Goal: Task Accomplishment & Management: Manage account settings

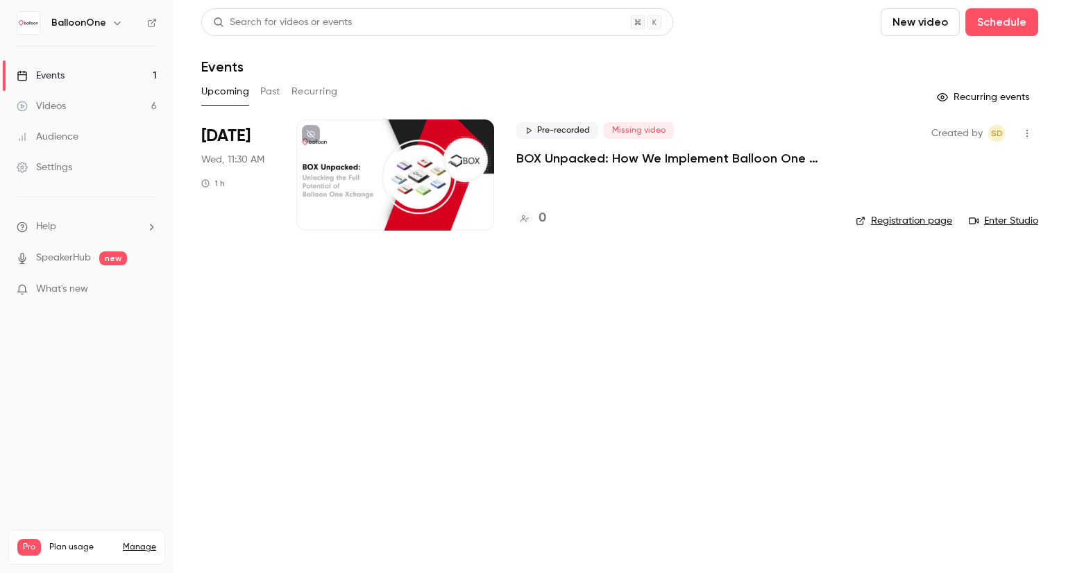
click at [371, 448] on main "Search for videos or events New video Schedule Events Upcoming Past Recurring R…" at bounding box center [619, 286] width 892 height 573
click at [273, 90] on button "Past" at bounding box center [270, 91] width 20 height 22
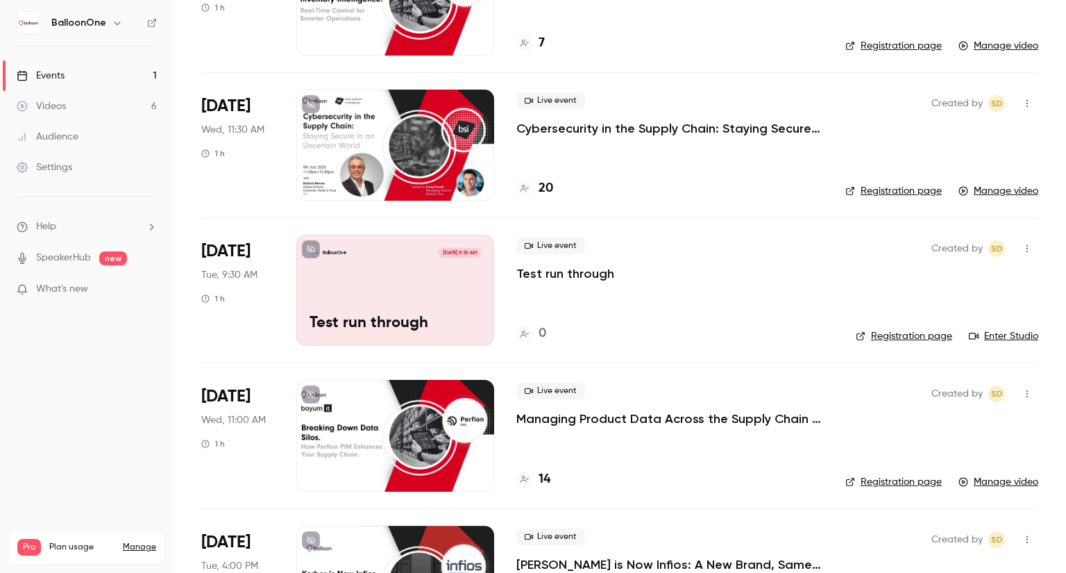
scroll to position [416, 0]
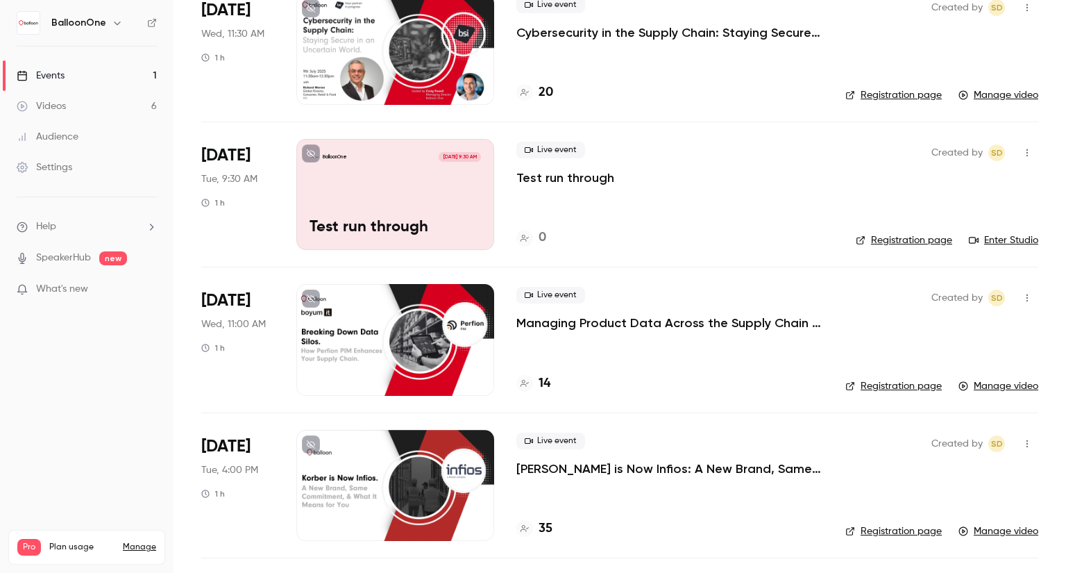
click at [1022, 150] on icon "button" at bounding box center [1027, 153] width 11 height 10
click at [977, 287] on li "Delete" at bounding box center [952, 296] width 150 height 36
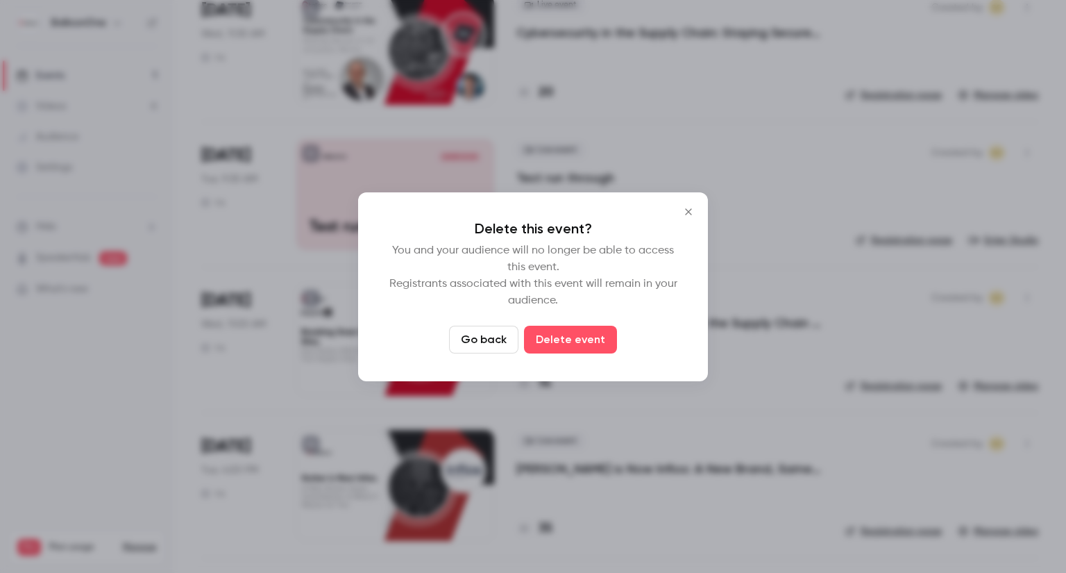
click at [587, 339] on button "Delete event" at bounding box center [570, 339] width 93 height 28
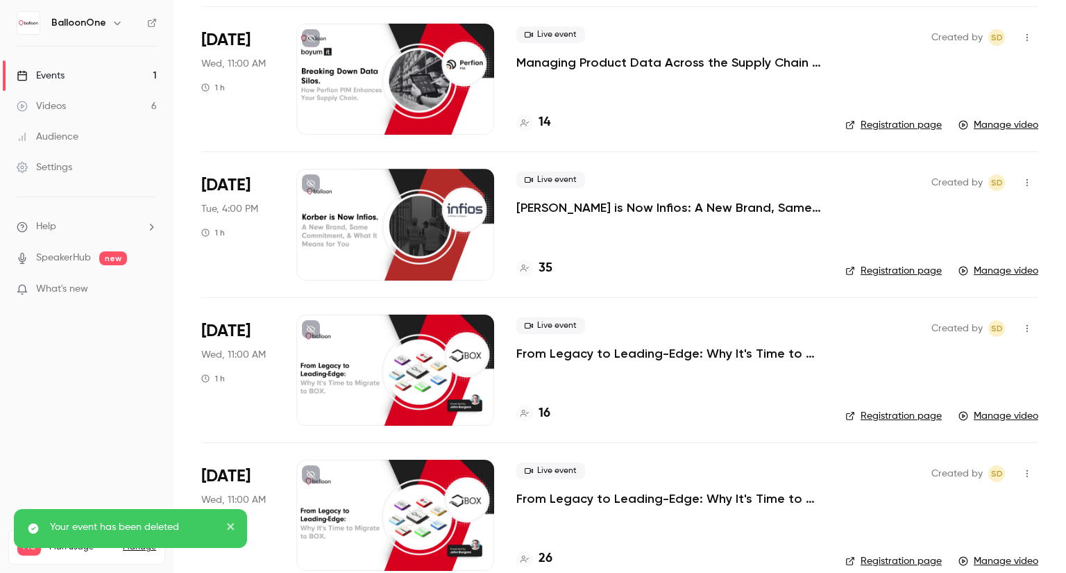
scroll to position [553, 0]
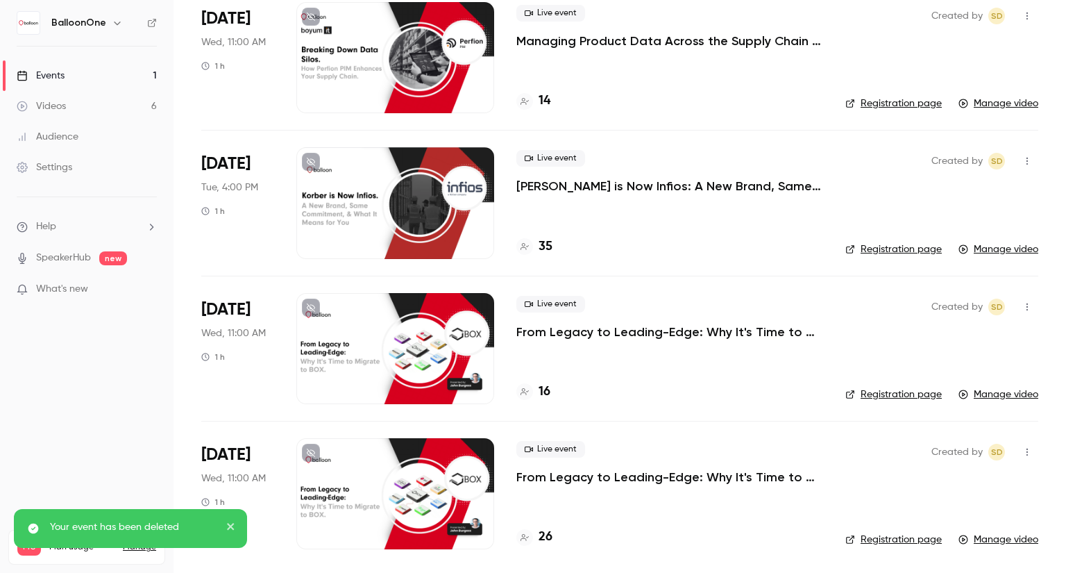
click at [637, 474] on p "From Legacy to Leading-Edge: Why It's Time to Migrate to BOX" at bounding box center [669, 476] width 307 height 17
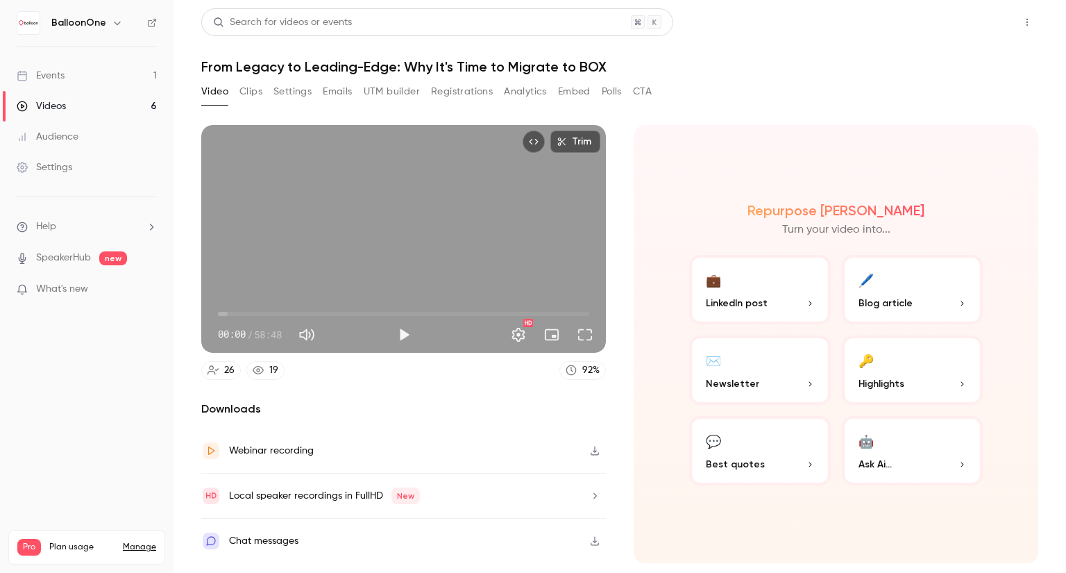
click at [985, 13] on button "Share" at bounding box center [977, 22] width 55 height 28
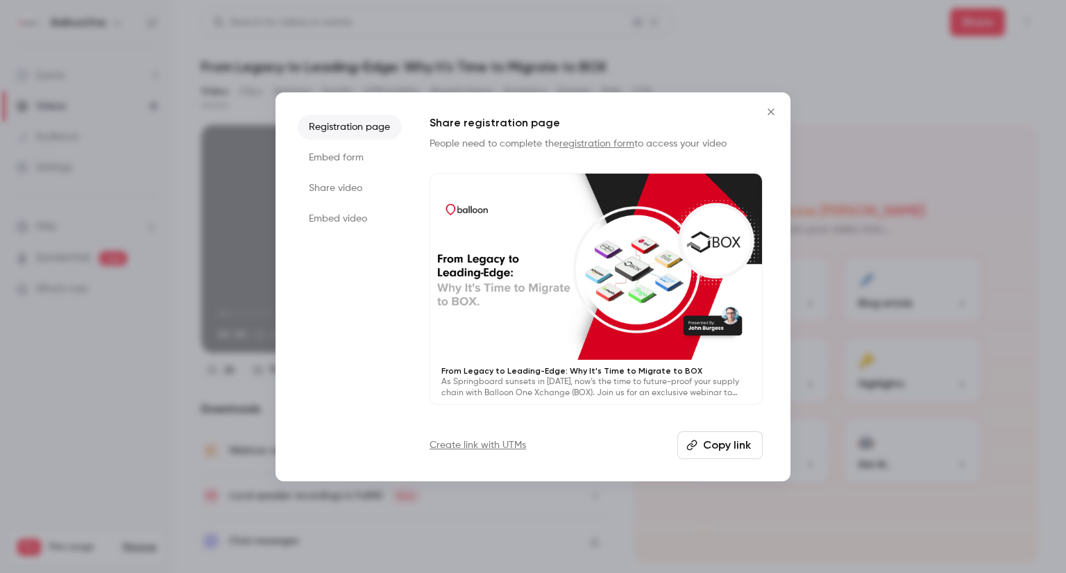
click at [333, 184] on li "Share video" at bounding box center [350, 188] width 104 height 25
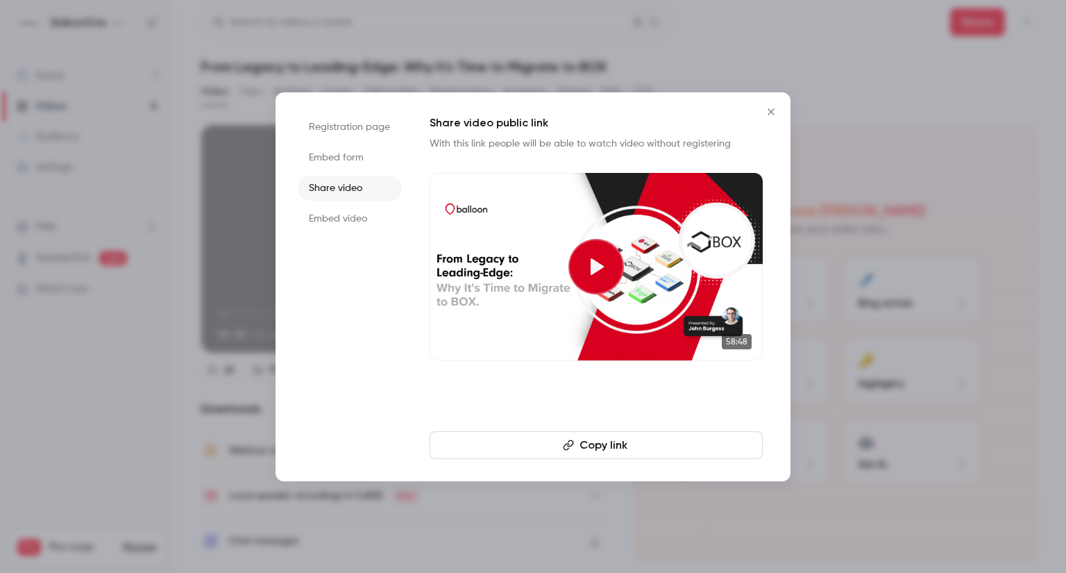
click at [552, 445] on button "Copy link" at bounding box center [596, 445] width 333 height 28
click at [364, 128] on li "Registration page" at bounding box center [350, 127] width 104 height 25
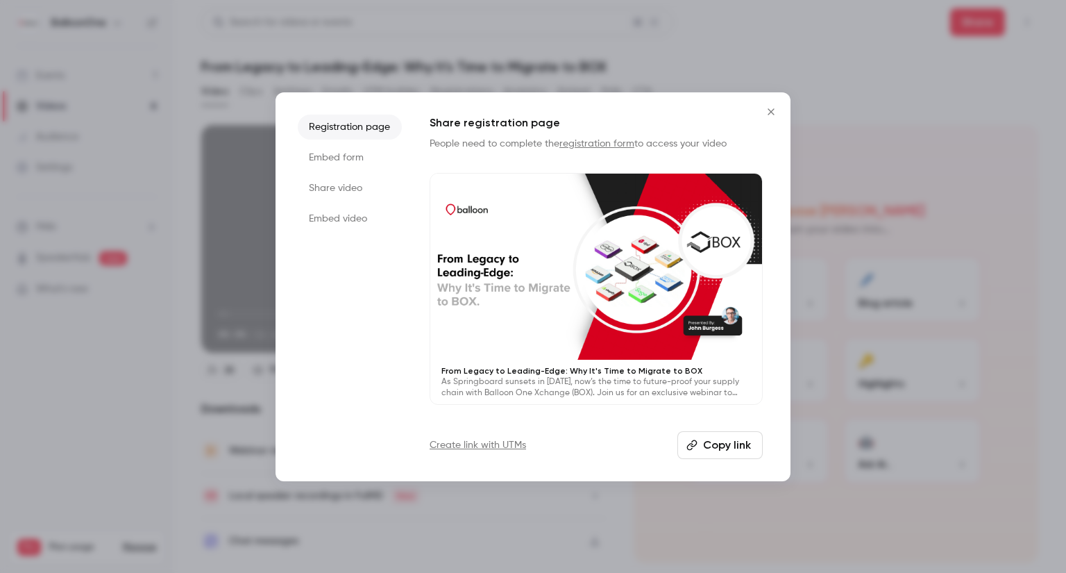
click at [701, 437] on button "Copy link" at bounding box center [719, 445] width 85 height 28
click at [770, 116] on icon "Close" at bounding box center [771, 111] width 17 height 11
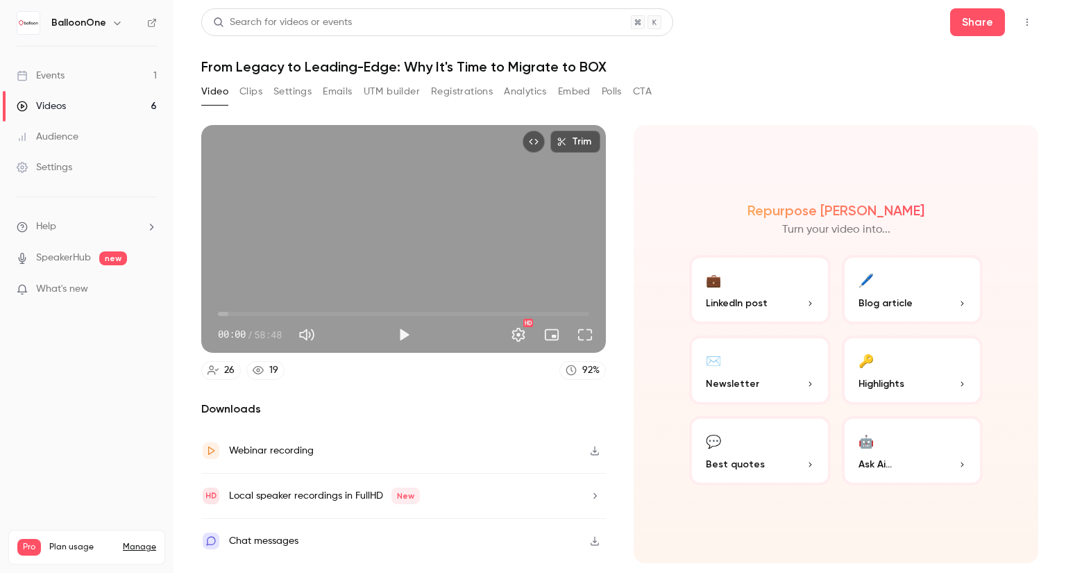
click at [69, 76] on link "Events 1" at bounding box center [86, 75] width 173 height 31
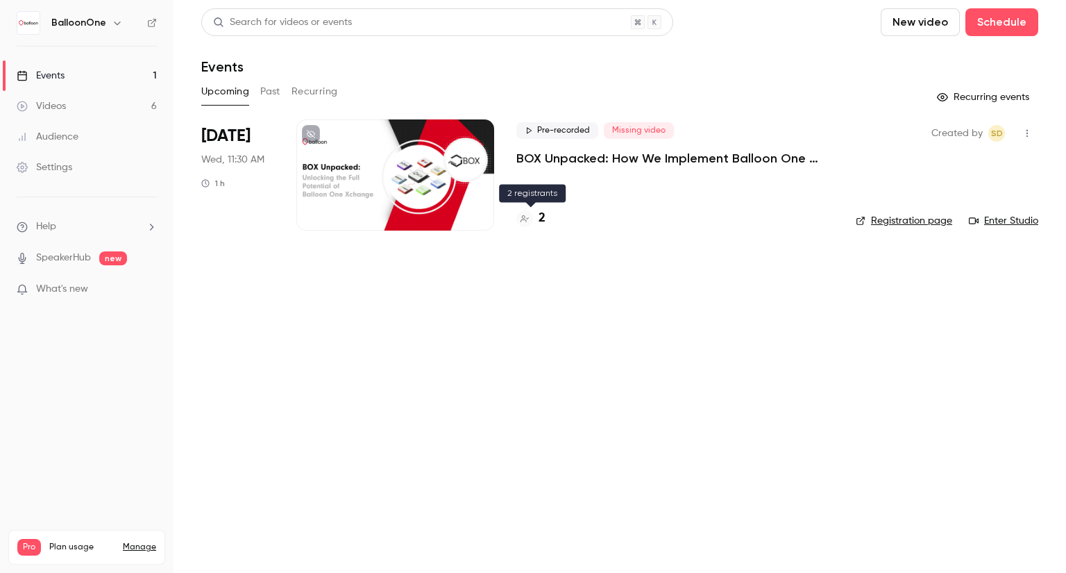
click at [542, 222] on h4 "2" at bounding box center [542, 218] width 7 height 19
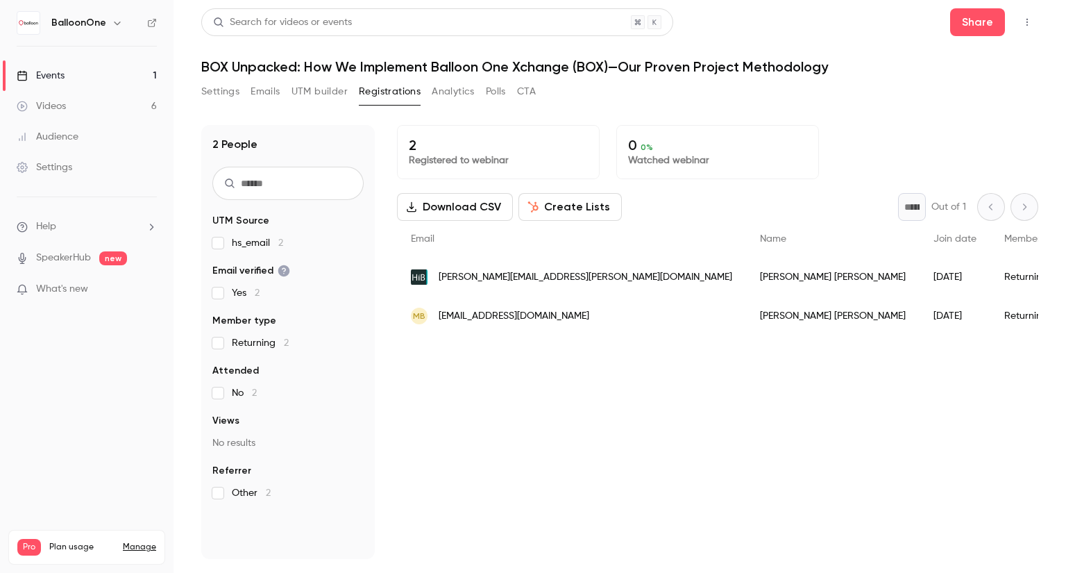
click at [108, 69] on link "Events 1" at bounding box center [86, 75] width 173 height 31
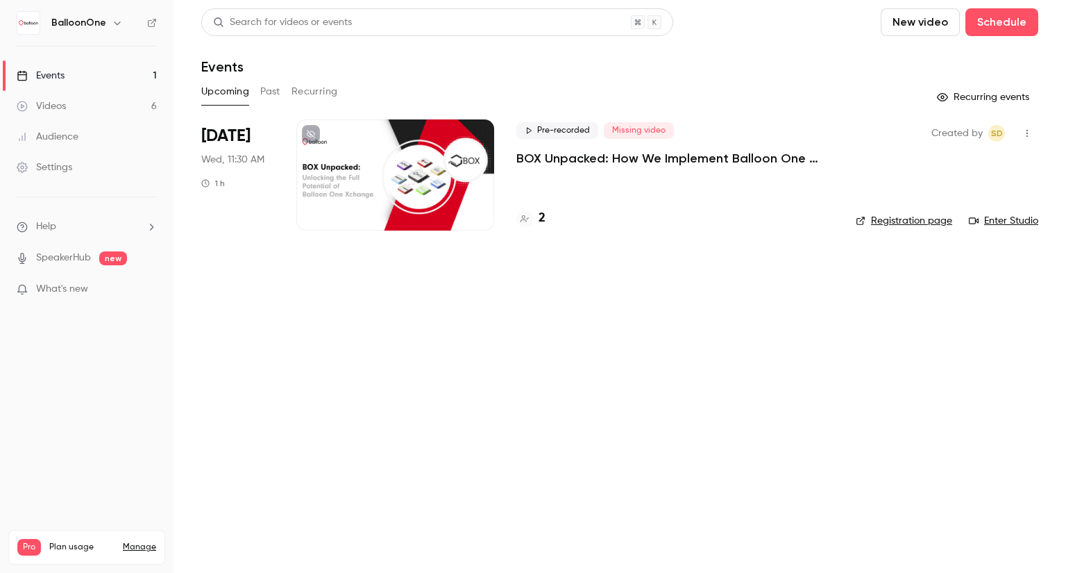
click at [87, 105] on link "Videos 6" at bounding box center [86, 106] width 173 height 31
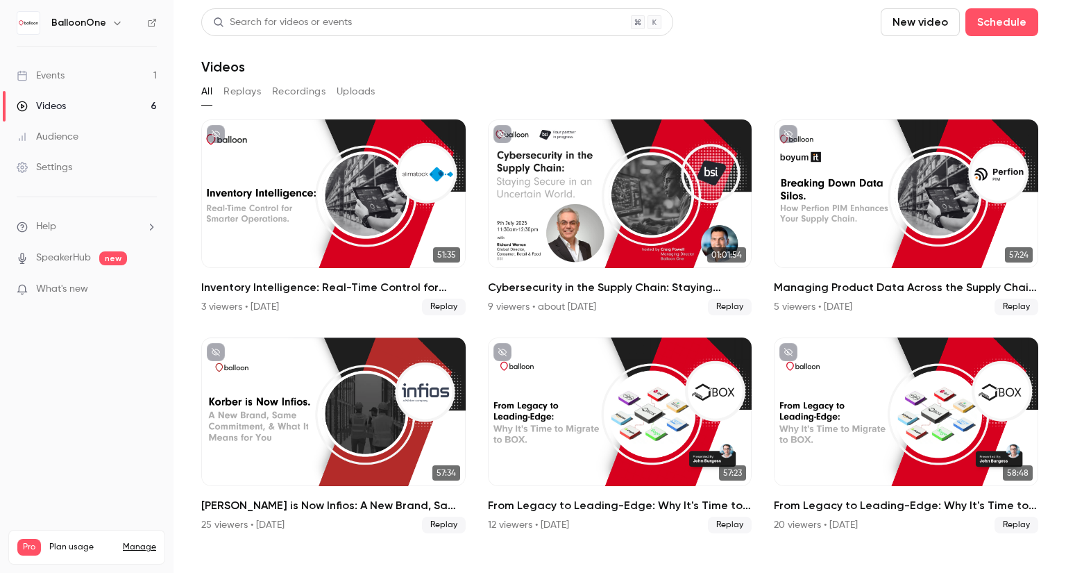
click at [45, 63] on link "Events 1" at bounding box center [86, 75] width 173 height 31
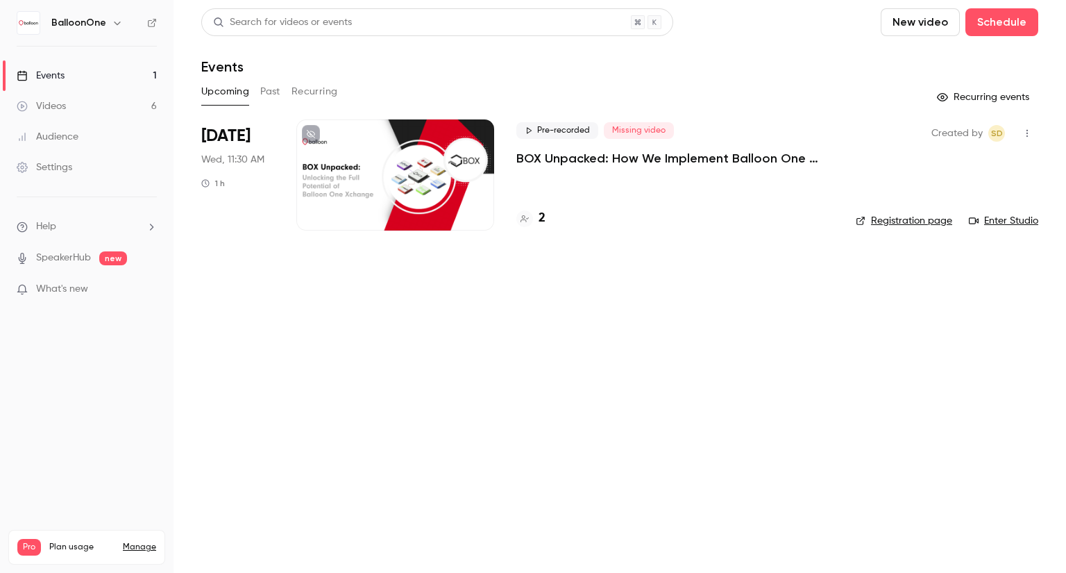
click at [125, 99] on link "Videos 6" at bounding box center [86, 106] width 173 height 31
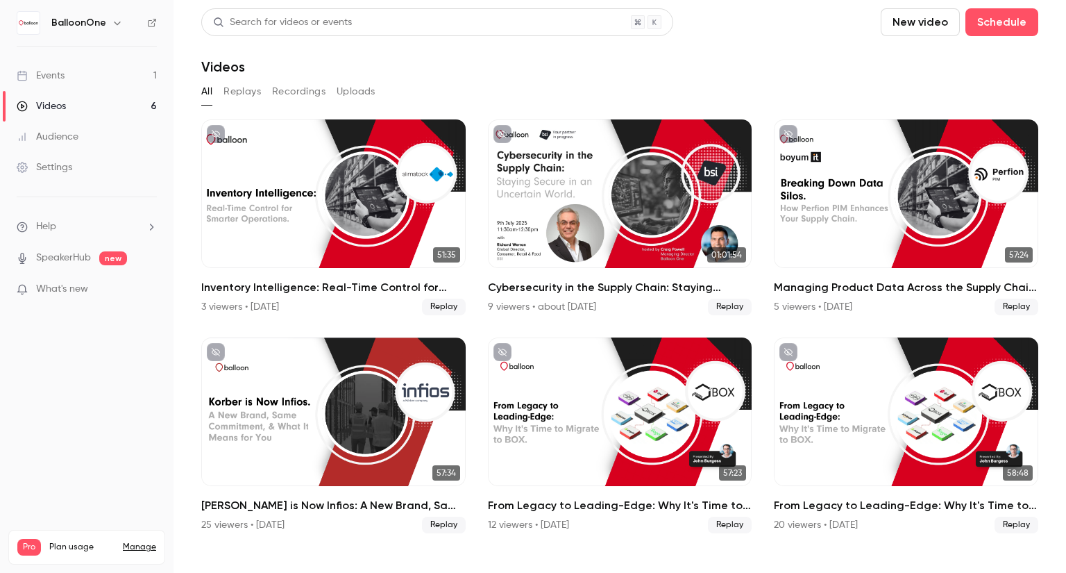
click at [66, 73] on link "Events 1" at bounding box center [86, 75] width 173 height 31
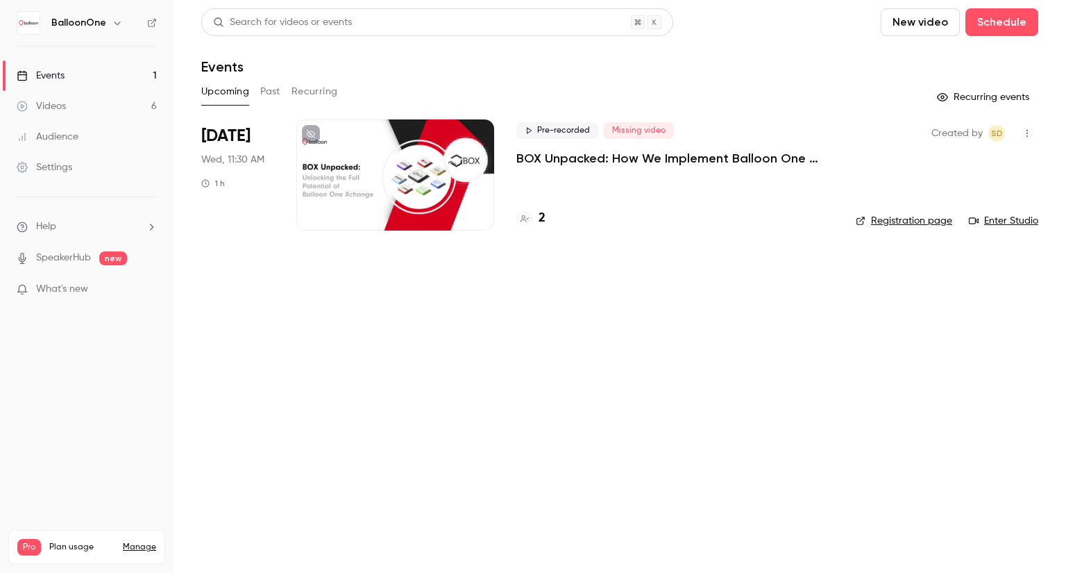
click at [276, 94] on button "Past" at bounding box center [270, 91] width 20 height 22
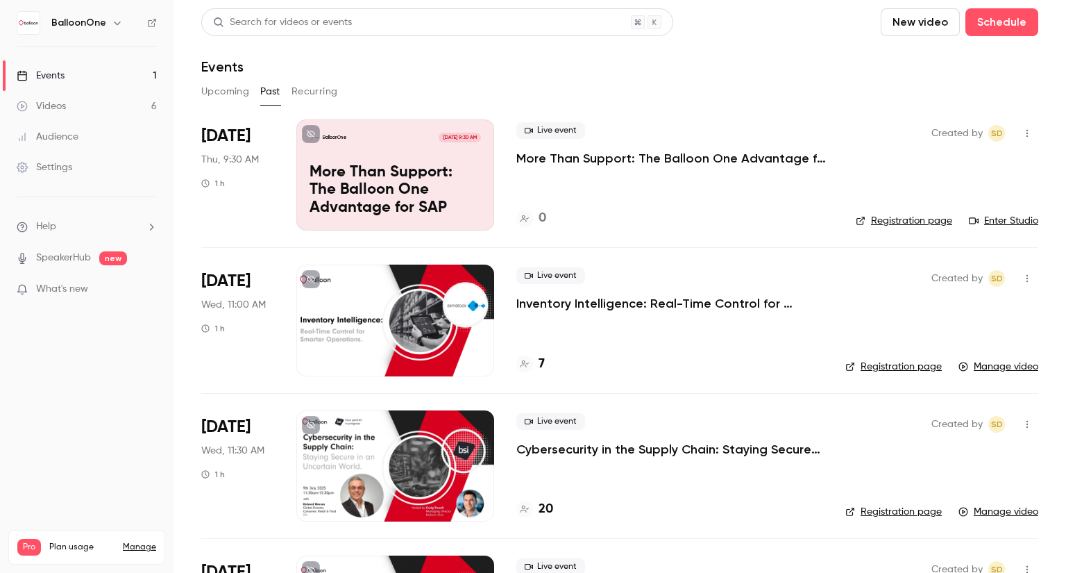
click at [1016, 133] on button "button" at bounding box center [1027, 133] width 22 height 22
click at [778, 159] on div at bounding box center [533, 286] width 1066 height 573
drag, startPoint x: 436, startPoint y: 102, endPoint x: 448, endPoint y: 126, distance: 26.4
click at [436, 104] on div "Upcoming Past Recurring" at bounding box center [619, 94] width 837 height 28
click at [552, 156] on p "More Than Support: The Balloon One Advantage for SAP" at bounding box center [674, 158] width 317 height 17
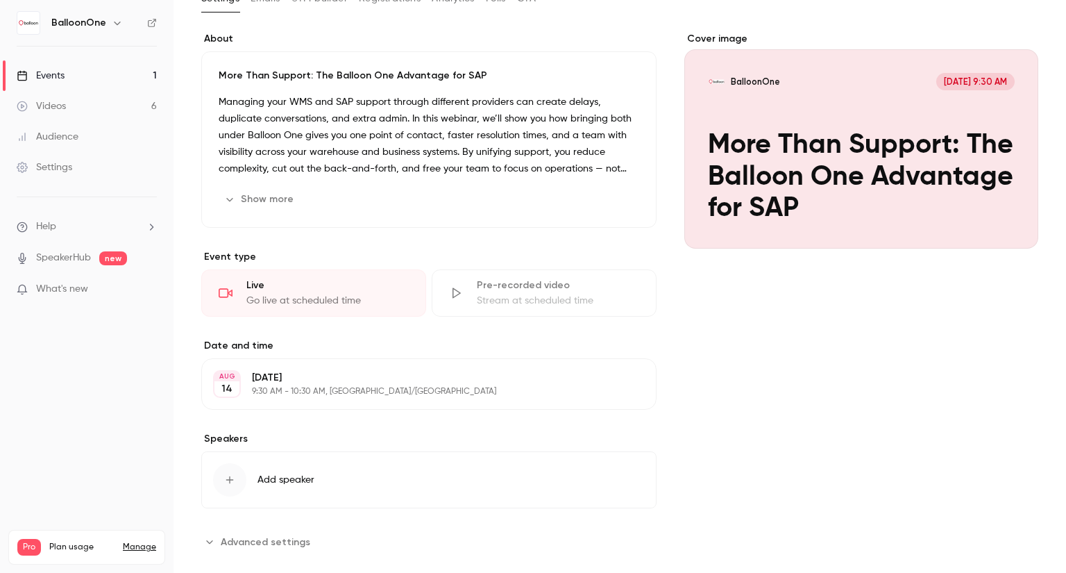
scroll to position [113, 0]
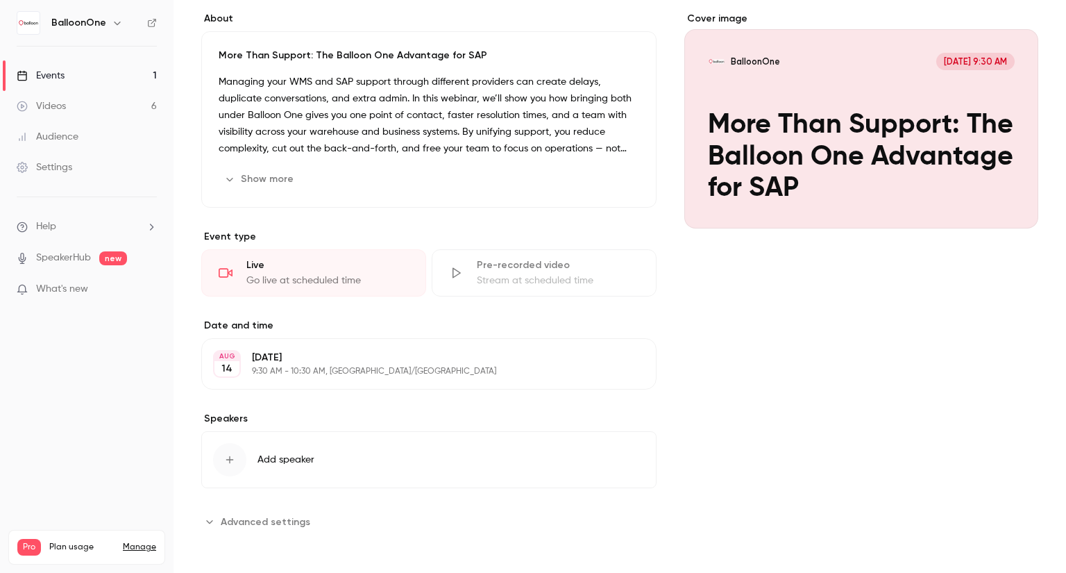
click at [287, 375] on p "9:30 AM - 10:30 AM, Europe/London" at bounding box center [417, 371] width 331 height 11
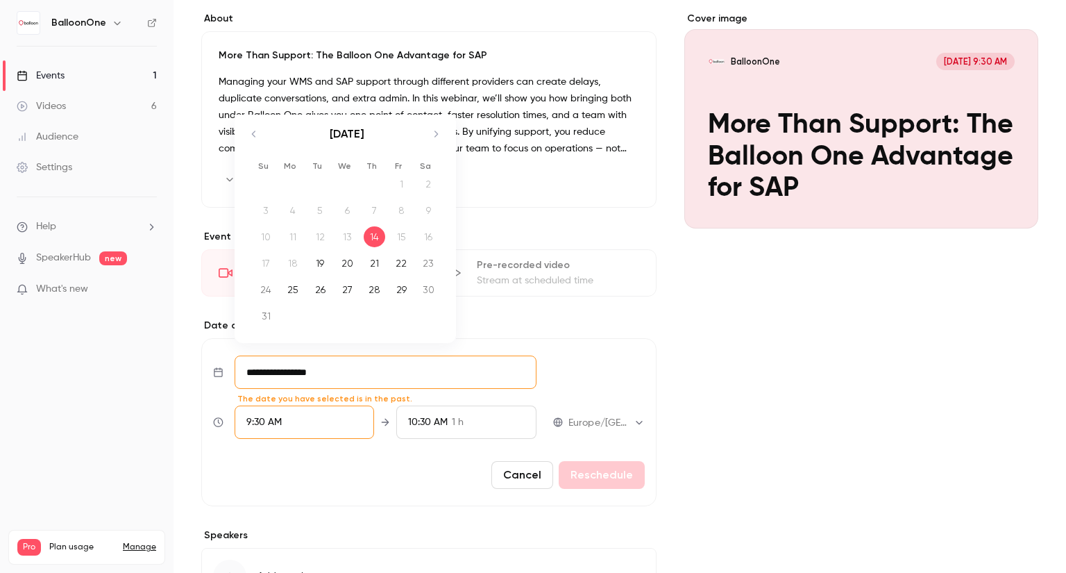
click at [373, 372] on input "**********" at bounding box center [386, 371] width 302 height 33
click at [429, 137] on icon "Move forward to switch to the next month." at bounding box center [435, 134] width 17 height 17
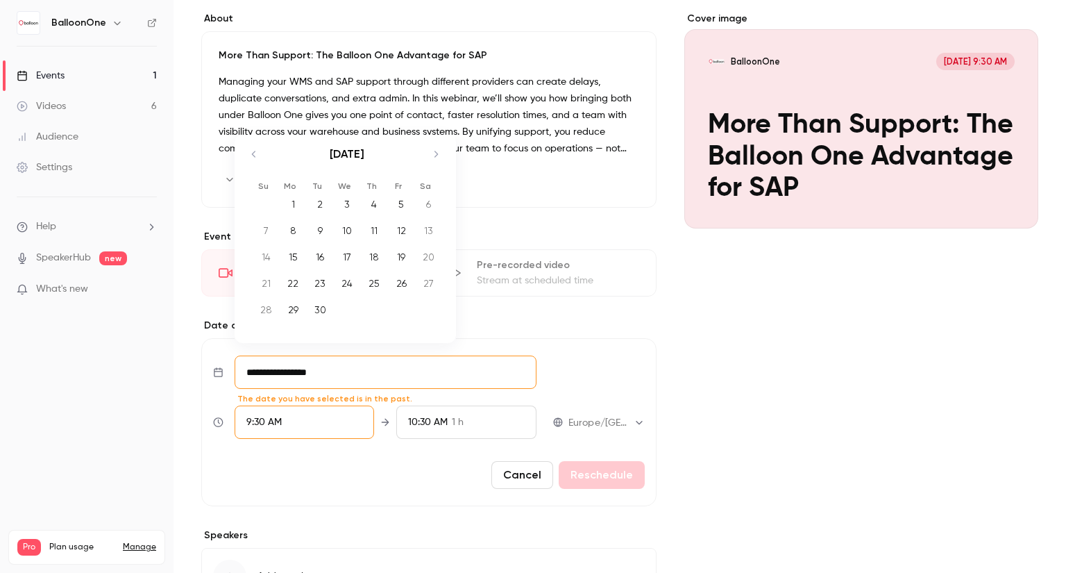
click at [355, 202] on div "3" at bounding box center [348, 204] width 22 height 21
type input "**********"
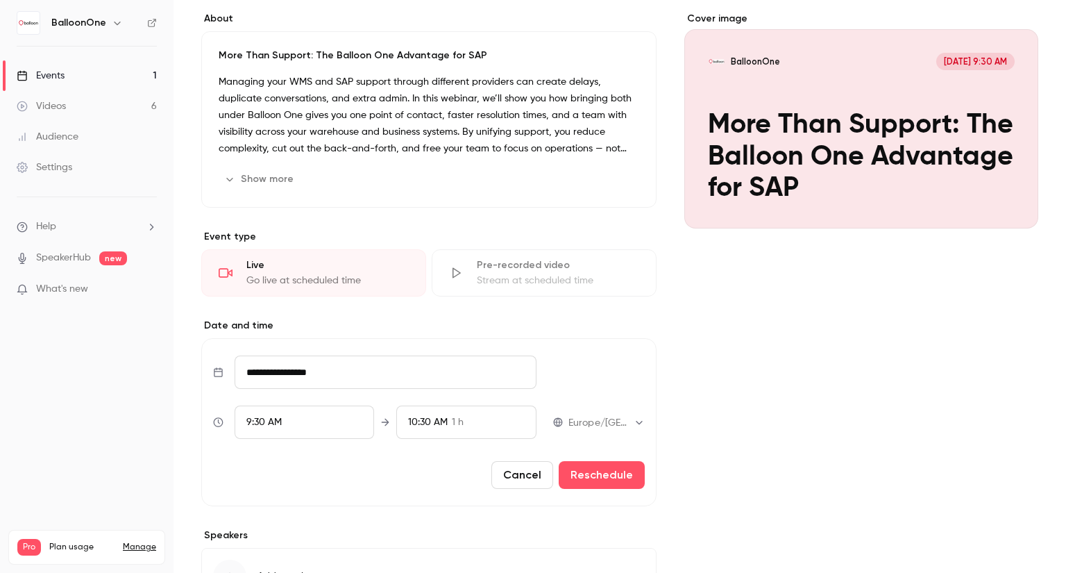
click at [323, 418] on div "9:30 AM" at bounding box center [304, 421] width 139 height 33
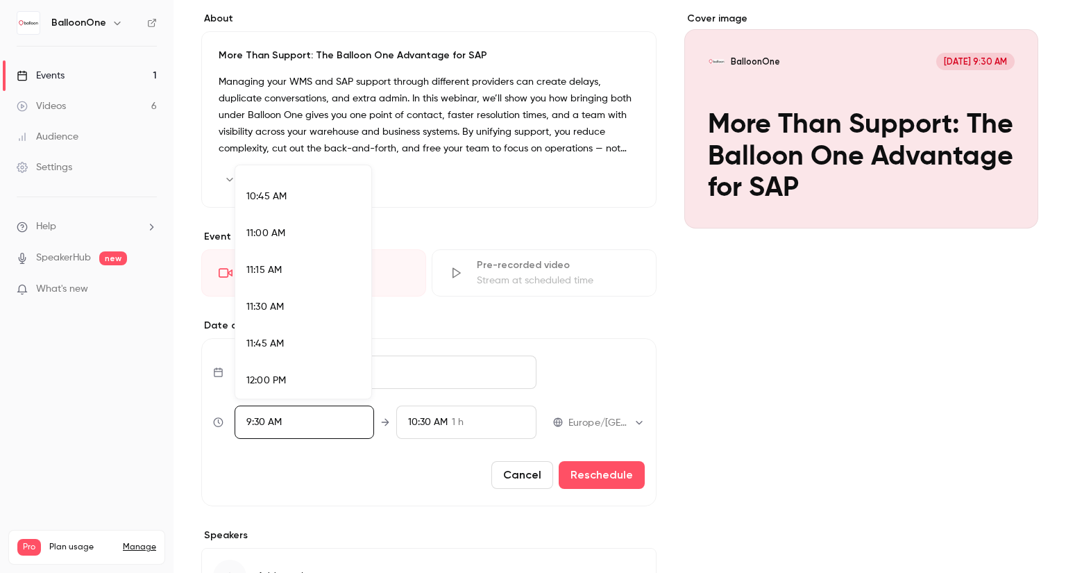
scroll to position [1577, 0]
click at [291, 291] on div "11:30 AM" at bounding box center [303, 298] width 114 height 15
click at [580, 473] on div at bounding box center [533, 286] width 1066 height 573
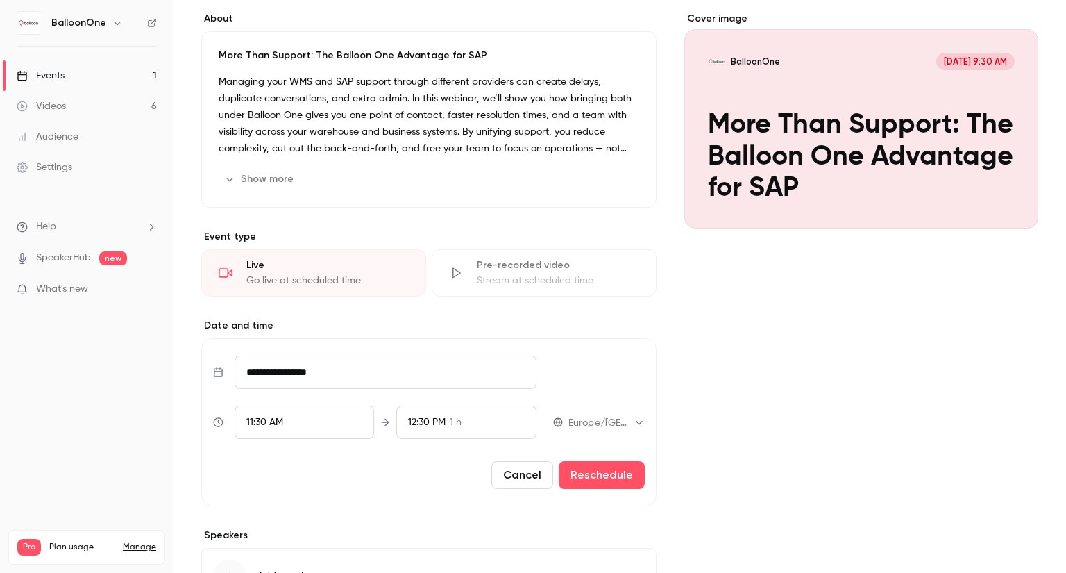
scroll to position [1299, 0]
click at [593, 474] on button "Reschedule" at bounding box center [602, 475] width 86 height 28
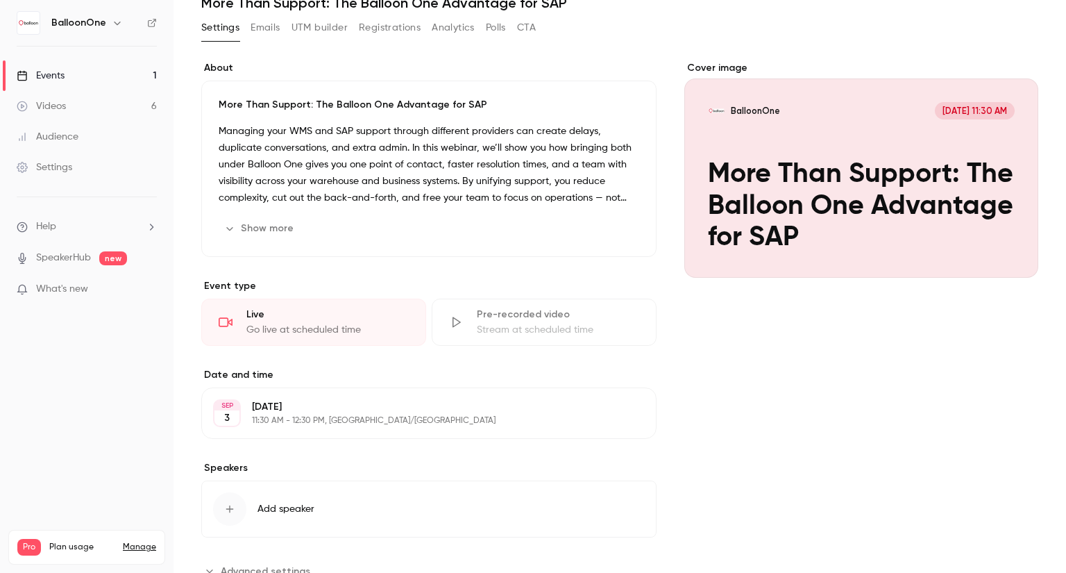
scroll to position [44, 0]
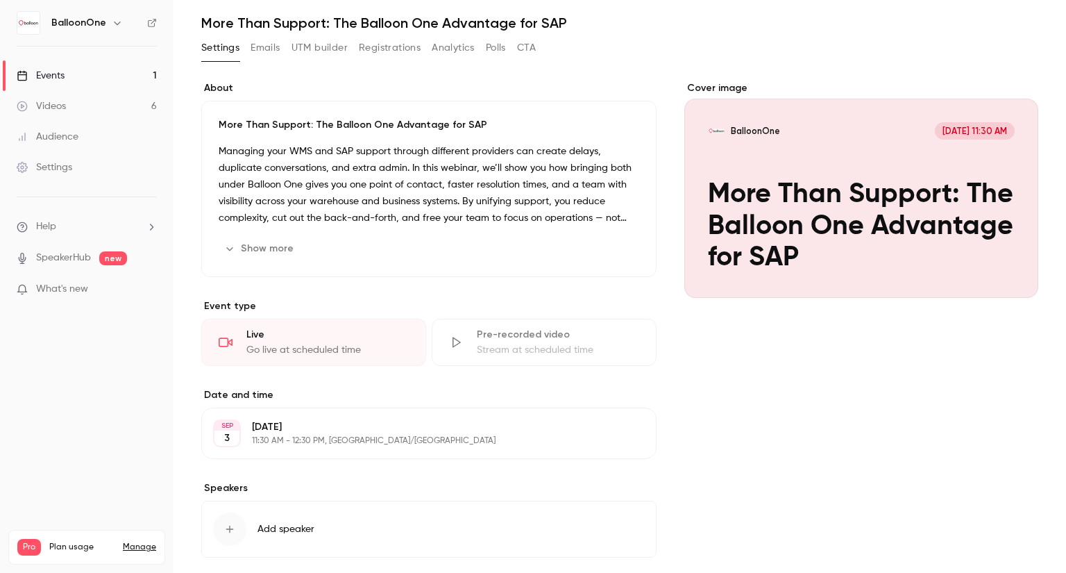
click at [897, 417] on div "Cover image BalloonOne Sep 3, 11:30 AM More Than Support: The Balloon One Advan…" at bounding box center [861, 341] width 354 height 520
click at [833, 192] on div "Cover image" at bounding box center [861, 189] width 354 height 217
click at [0, 0] on input "BalloonOne Sep 3, 11:30 AM More Than Support: The Balloon One Advantage for SAP" at bounding box center [0, 0] width 0 height 0
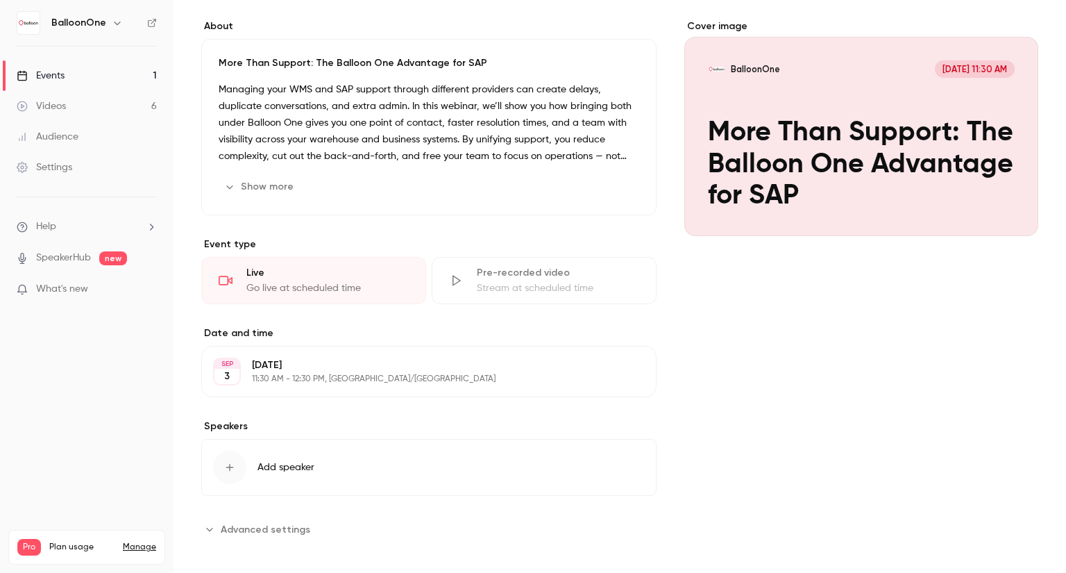
scroll to position [113, 0]
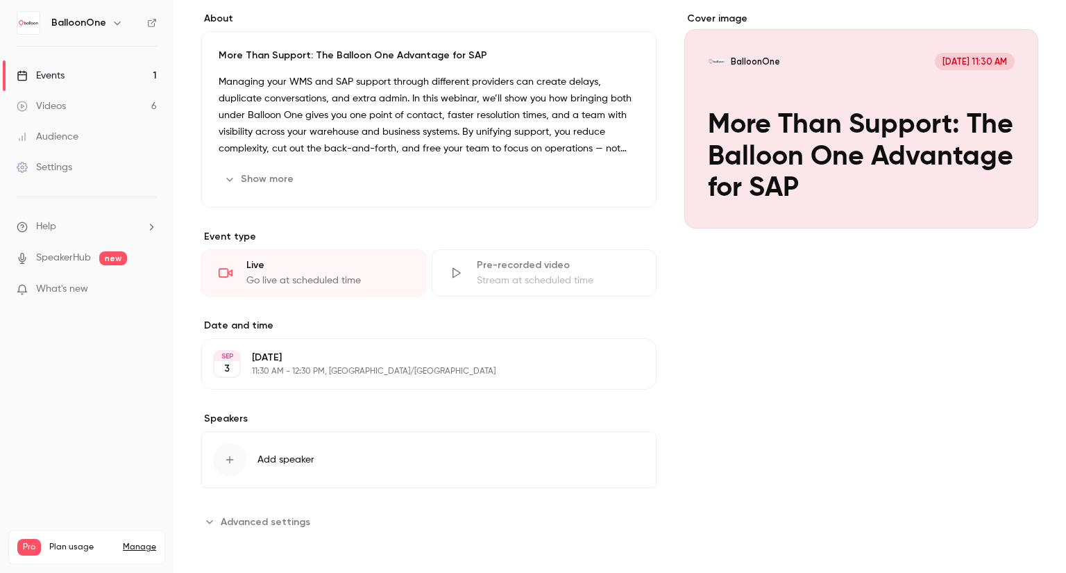
click at [1006, 200] on icon "Cover image" at bounding box center [1013, 203] width 15 height 11
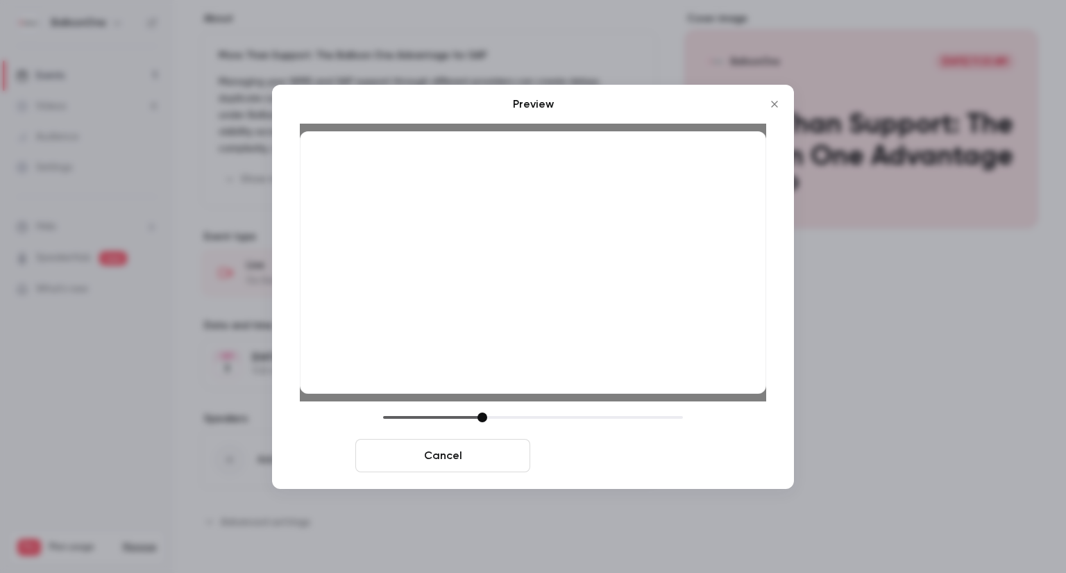
click at [625, 455] on button "Save cover" at bounding box center [623, 455] width 175 height 33
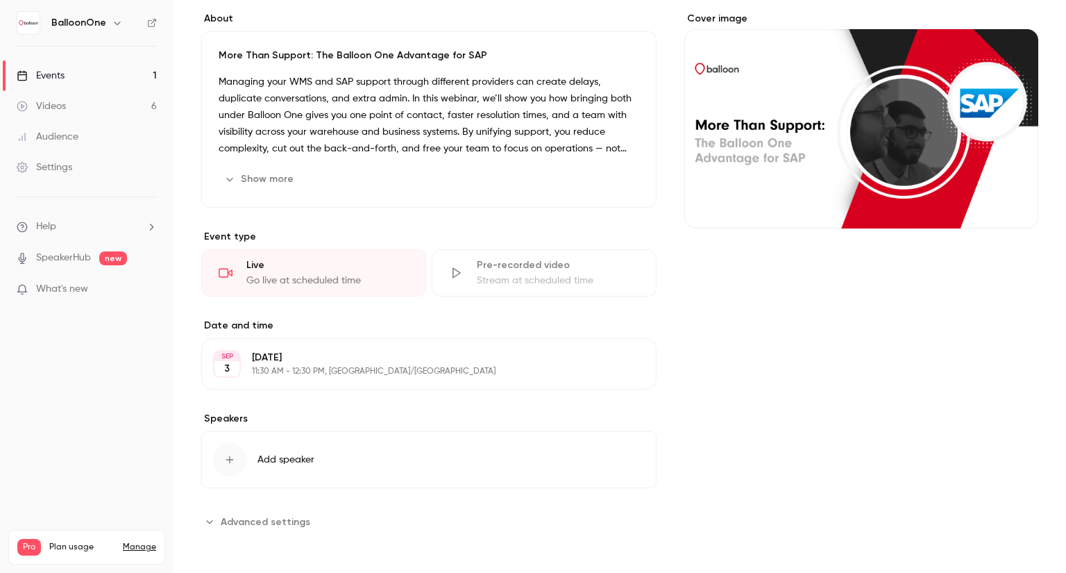
click at [281, 183] on button "Show more" at bounding box center [260, 179] width 83 height 22
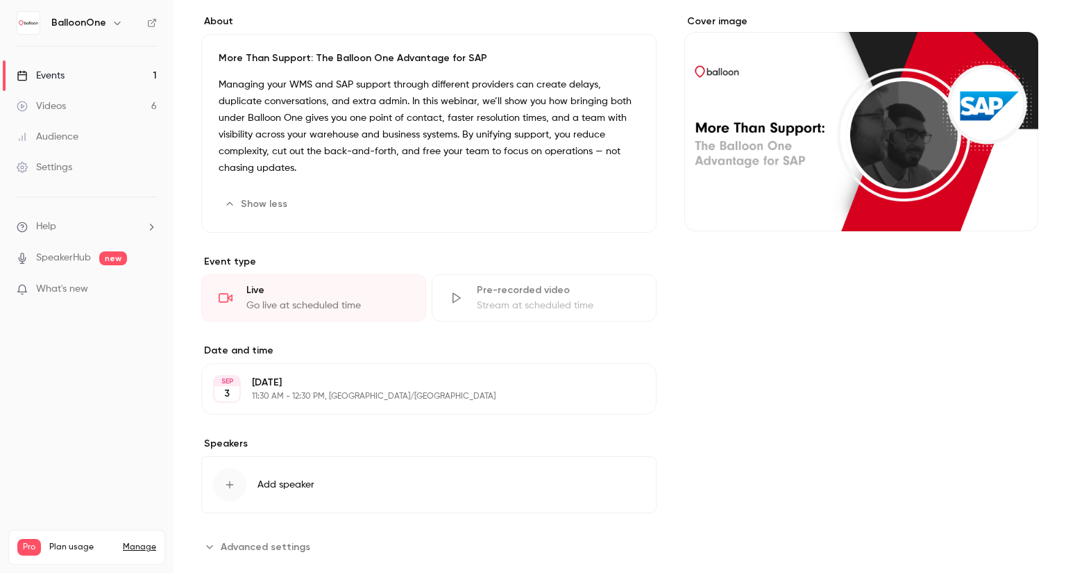
scroll to position [66, 0]
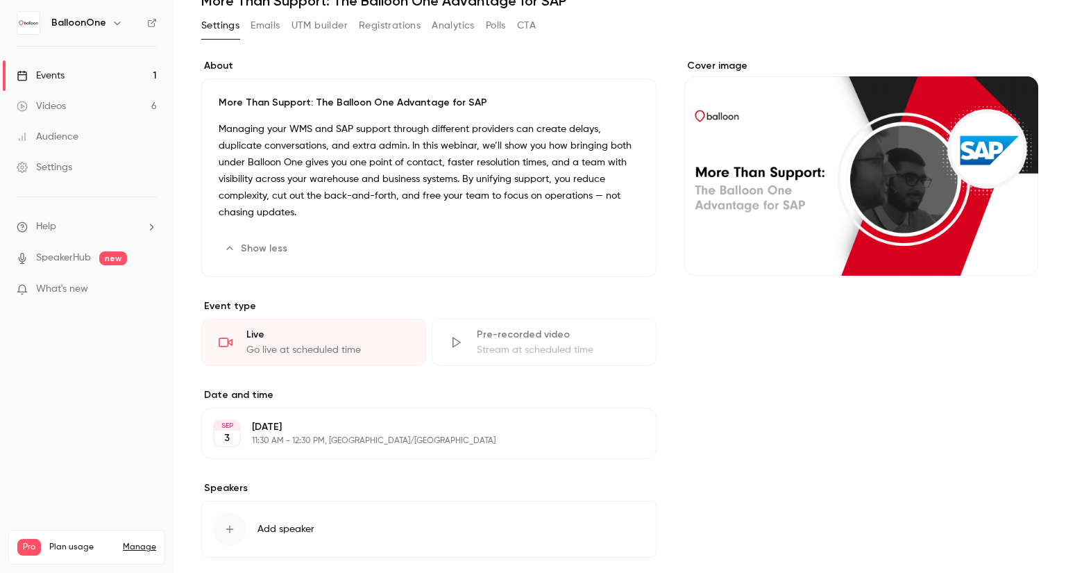
click at [500, 338] on div "Pre-recorded video" at bounding box center [558, 335] width 162 height 14
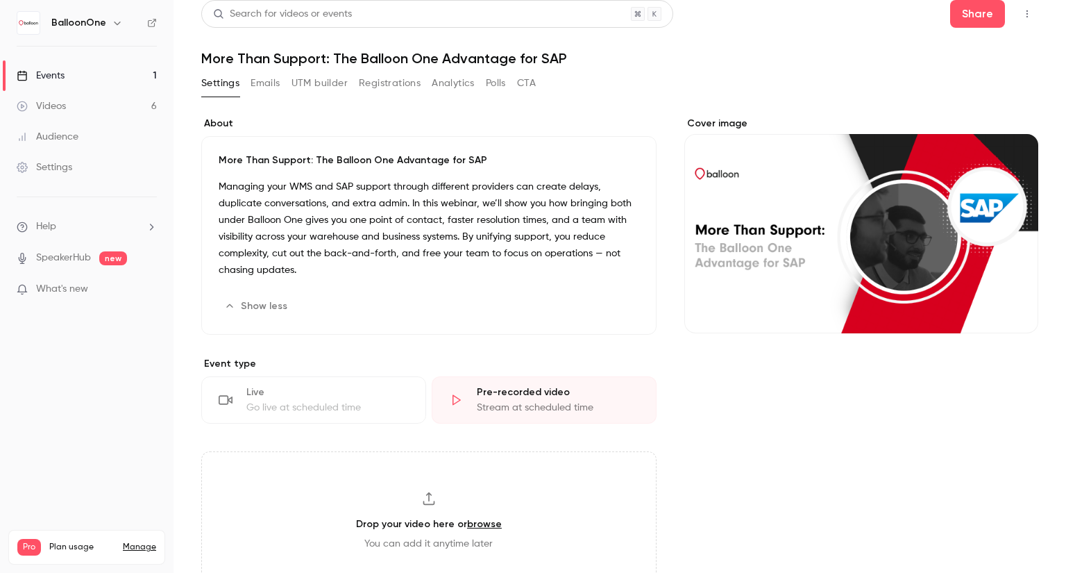
scroll to position [0, 0]
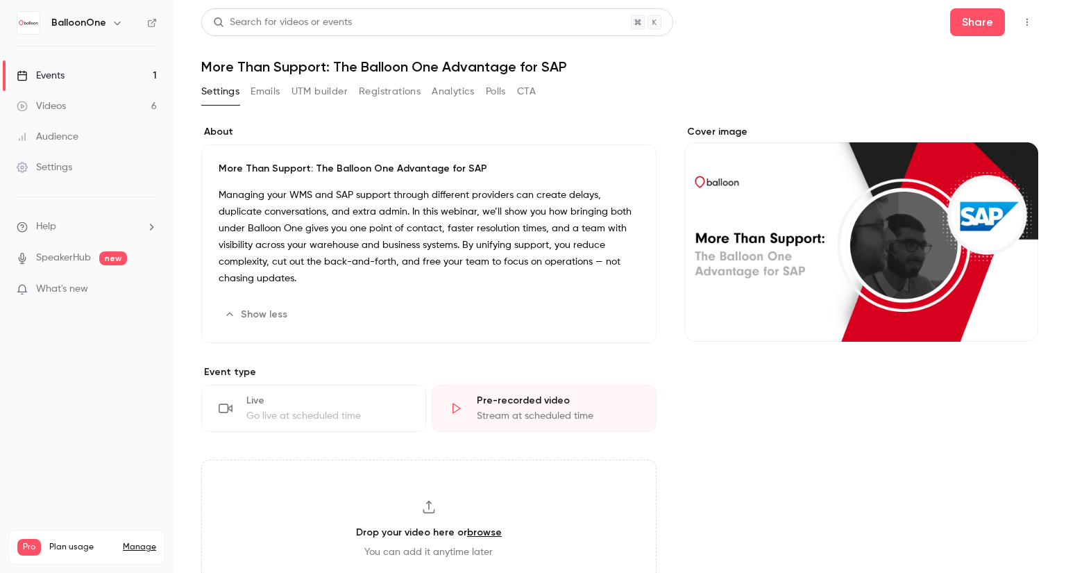
click at [849, 400] on div "Cover image" at bounding box center [861, 479] width 354 height 709
click at [122, 76] on link "Events 1" at bounding box center [86, 75] width 173 height 31
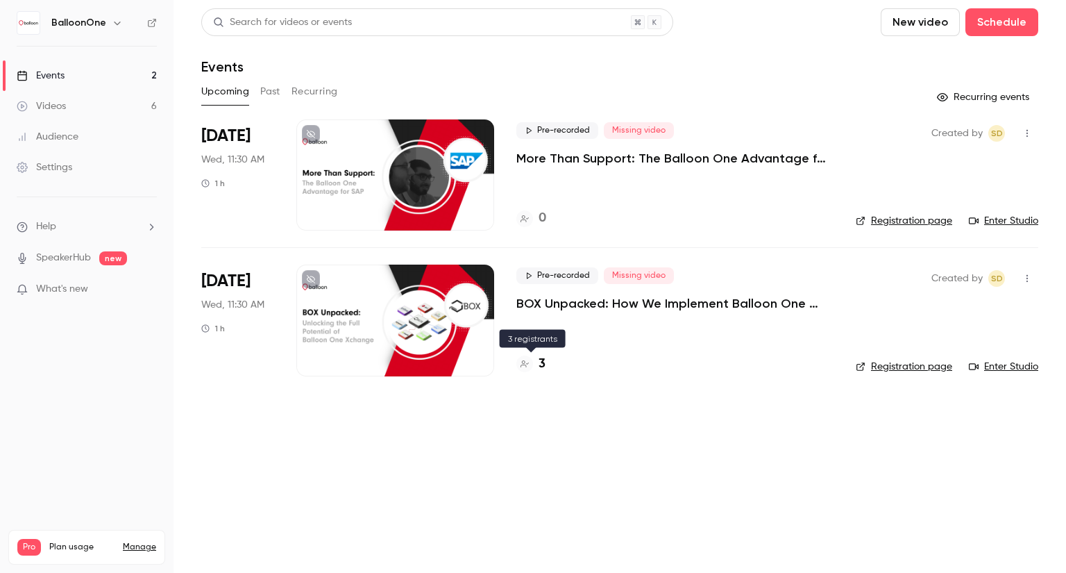
click at [530, 368] on div at bounding box center [524, 363] width 17 height 17
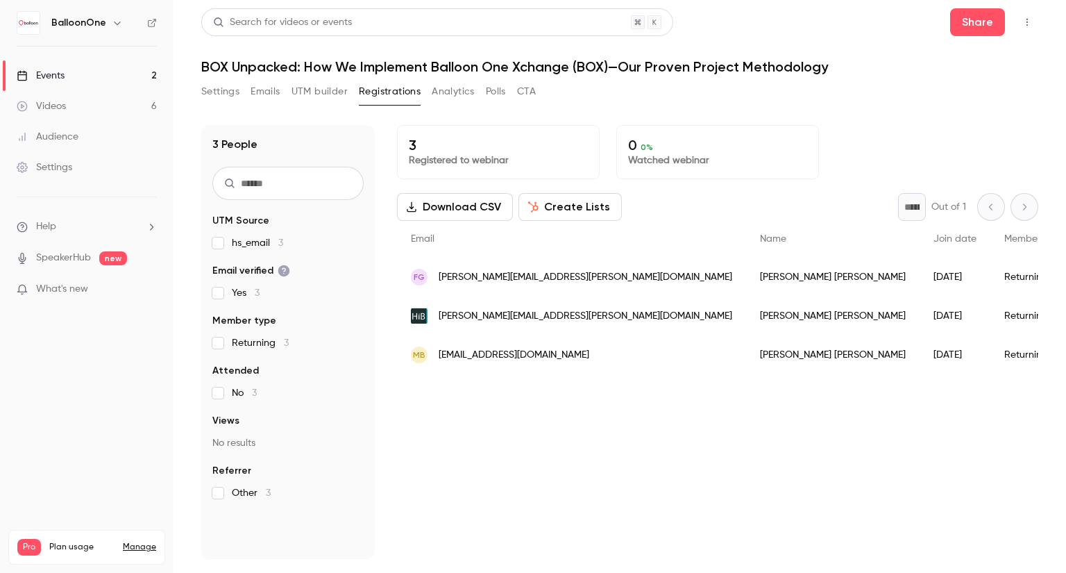
click at [96, 71] on link "Events 2" at bounding box center [86, 75] width 173 height 31
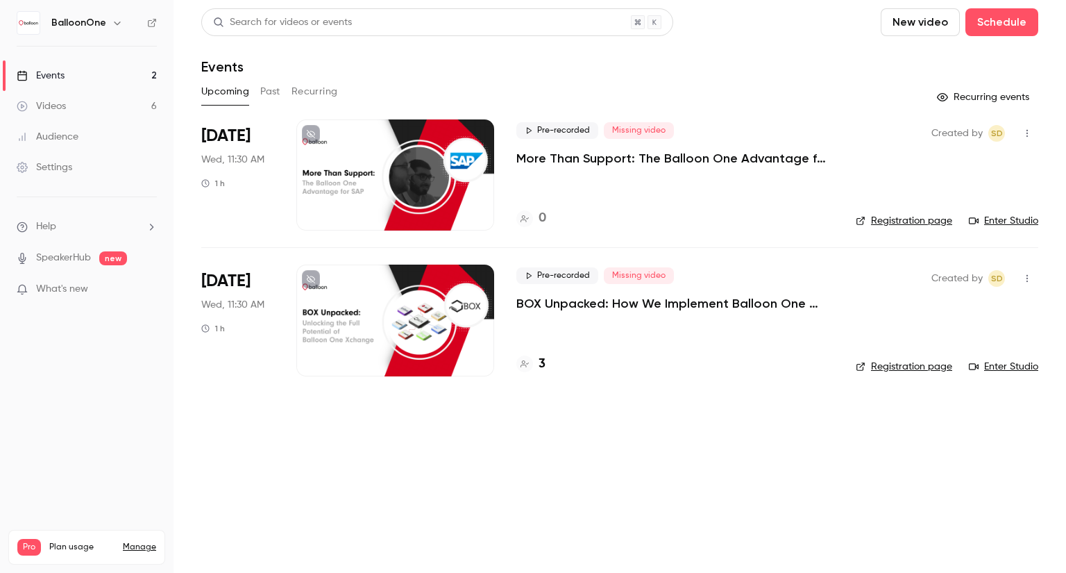
click at [915, 219] on link "Registration page" at bounding box center [904, 221] width 96 height 14
click at [535, 163] on p "More Than Support: The Balloon One Advantage for SAP" at bounding box center [674, 158] width 317 height 17
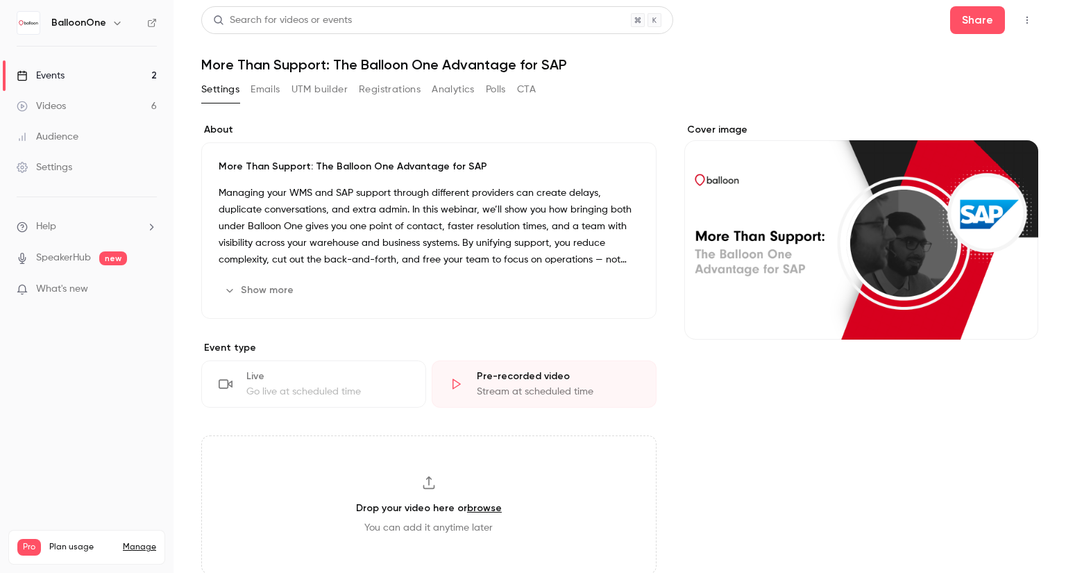
scroll to position [280, 0]
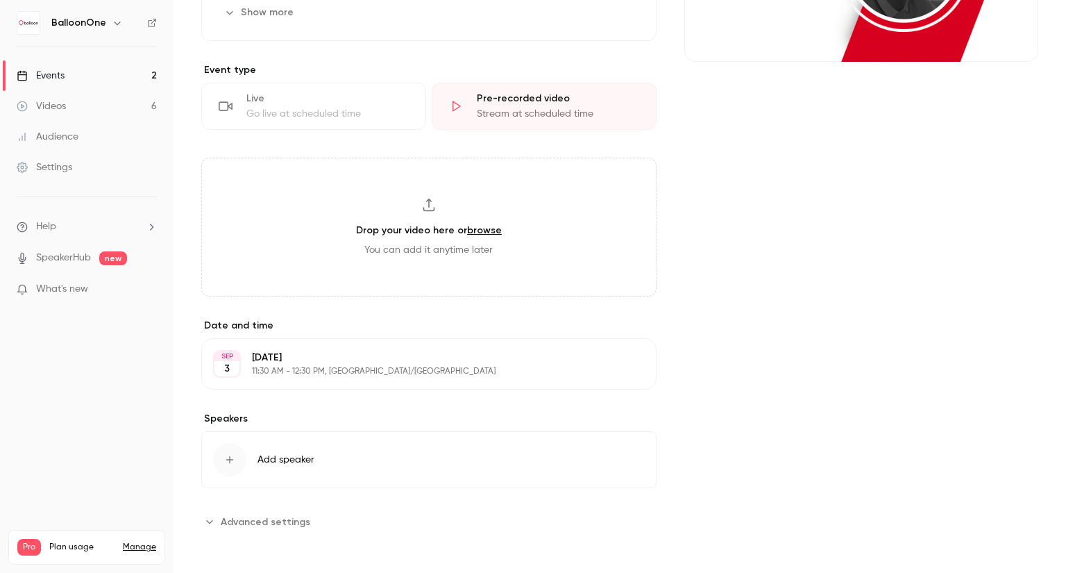
click at [94, 62] on link "Events 2" at bounding box center [86, 75] width 173 height 31
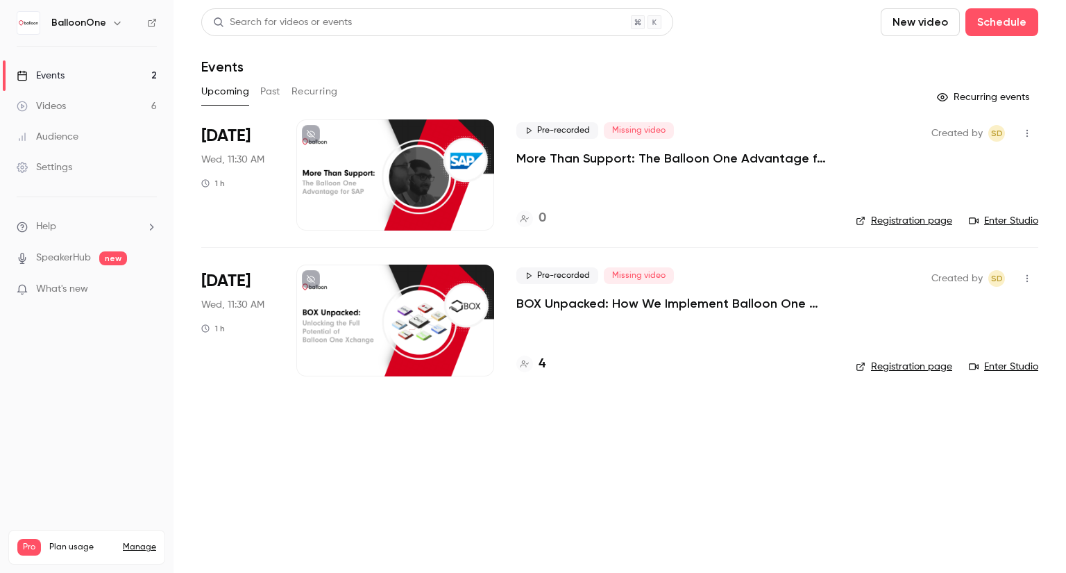
click at [539, 364] on h4 "4" at bounding box center [542, 364] width 7 height 19
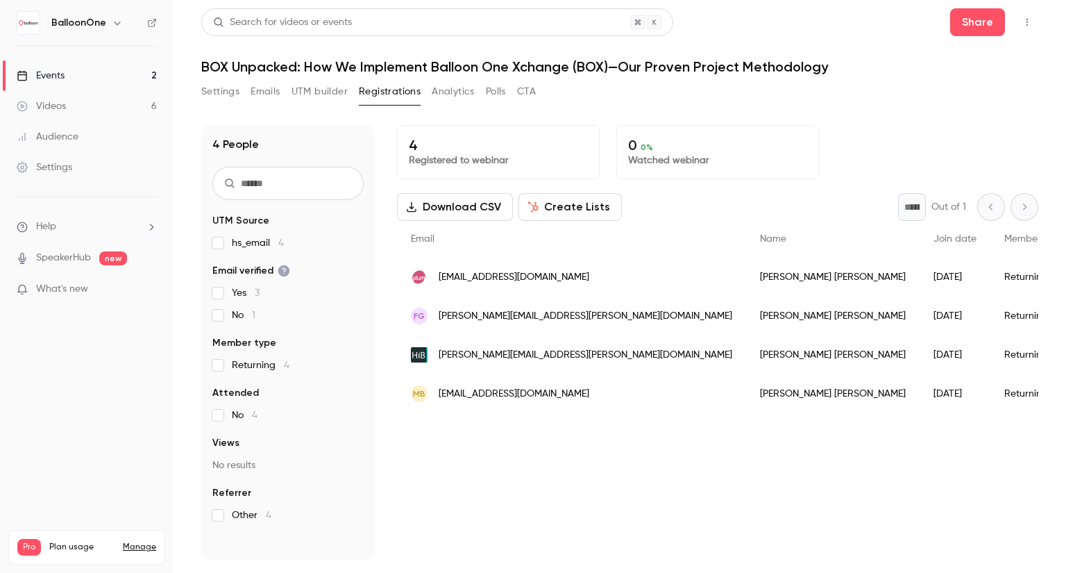
click at [101, 81] on link "Events 2" at bounding box center [86, 75] width 173 height 31
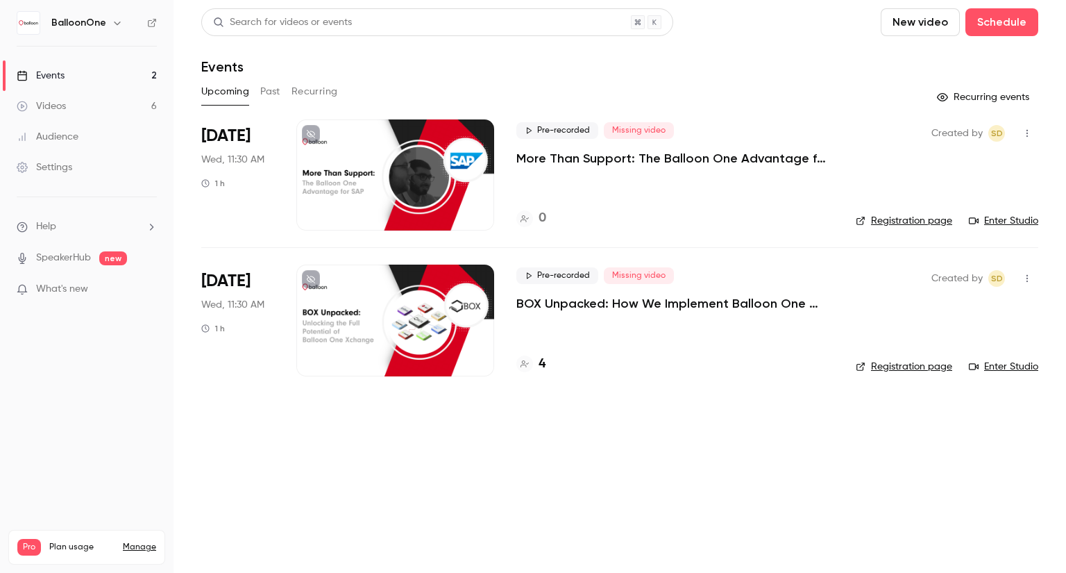
click at [71, 108] on link "Videos 6" at bounding box center [86, 106] width 173 height 31
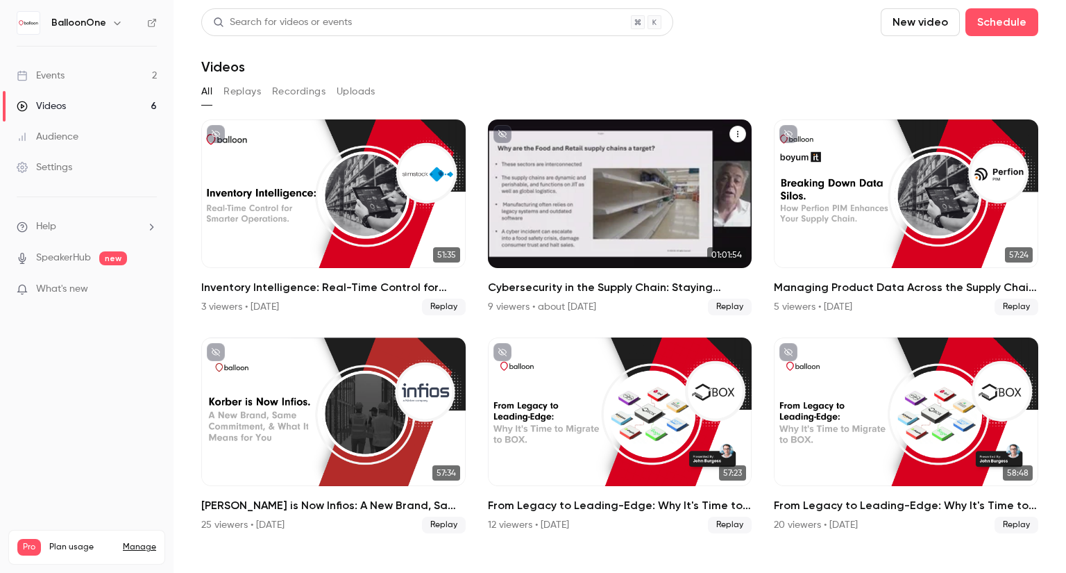
click at [742, 133] on button "Cybersecurity in the Supply Chain: Staying Secure in an Uncertain World - In pa…" at bounding box center [737, 134] width 17 height 17
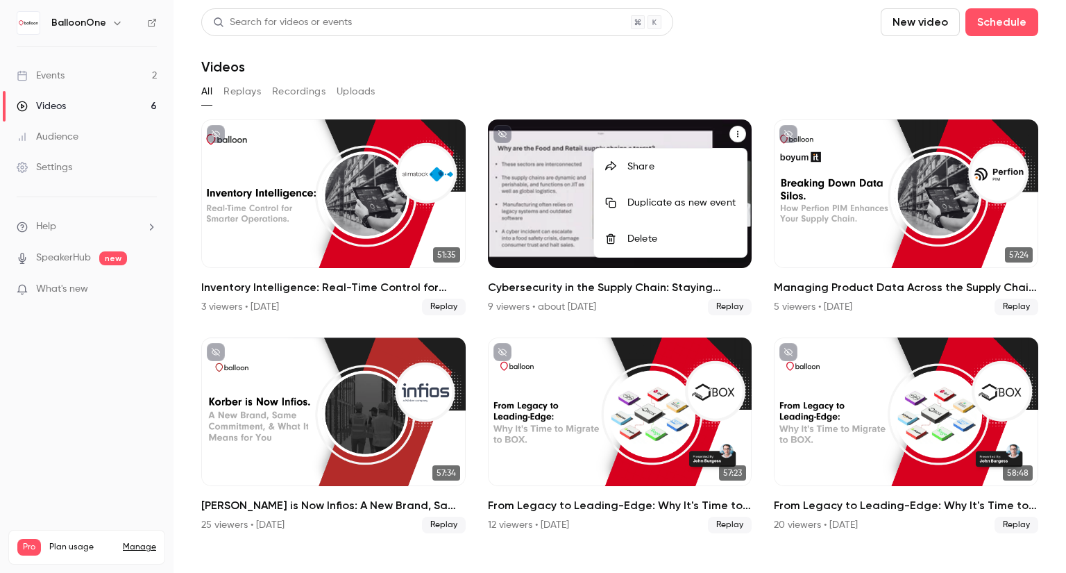
click at [674, 160] on div "Share" at bounding box center [681, 167] width 108 height 14
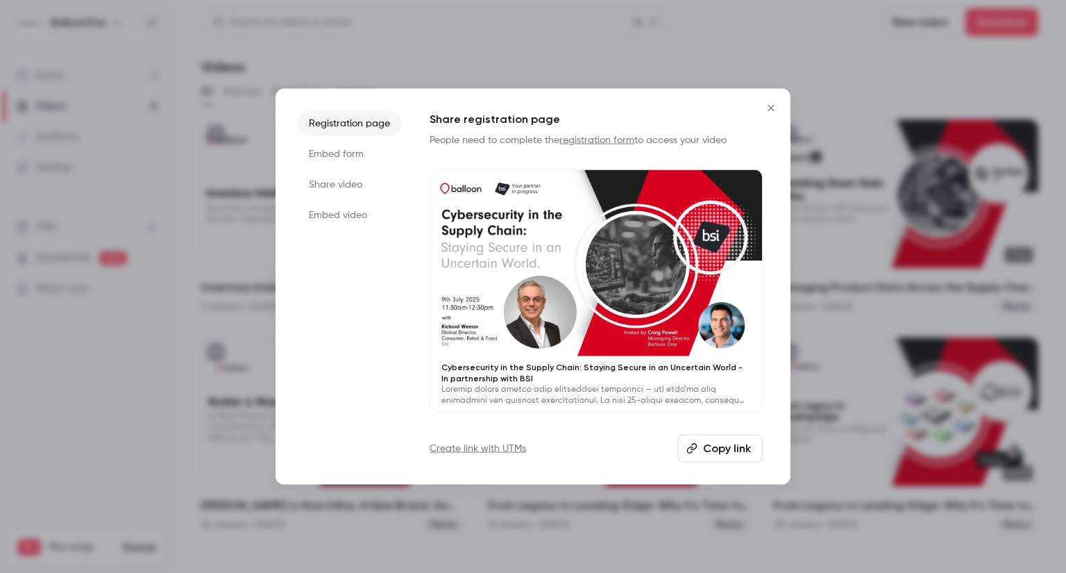
click at [381, 181] on li "Share video" at bounding box center [350, 183] width 104 height 25
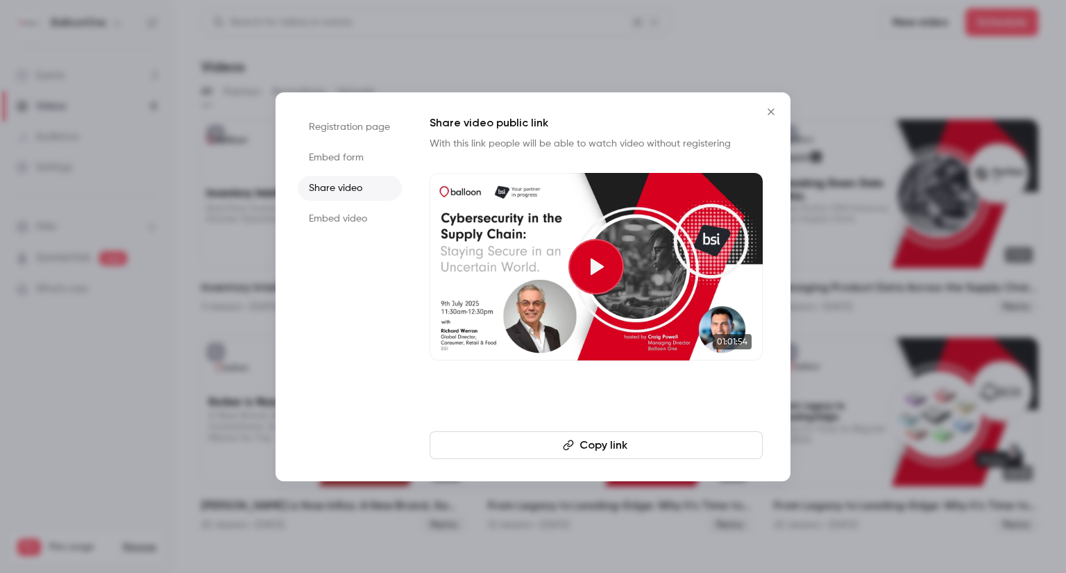
click at [557, 441] on button "Copy link" at bounding box center [596, 445] width 333 height 28
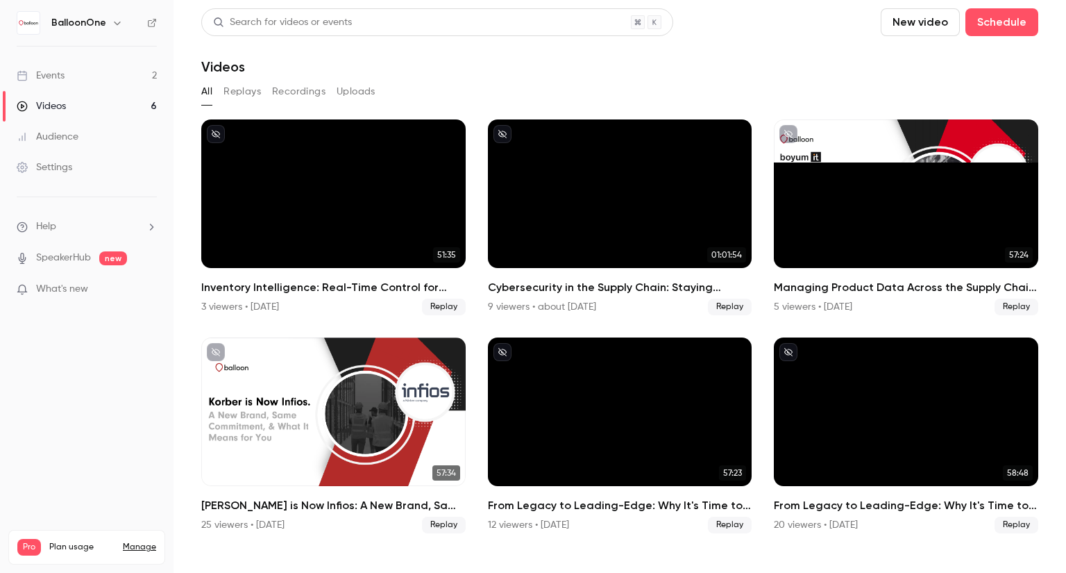
drag, startPoint x: 0, startPoint y: 0, endPoint x: 72, endPoint y: 78, distance: 106.6
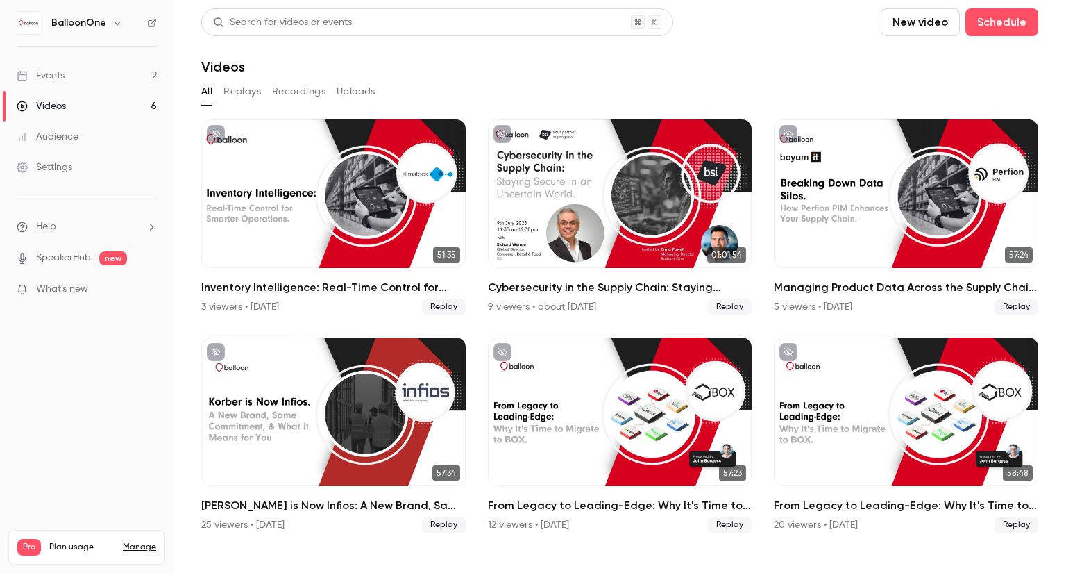
click at [72, 78] on link "Events 2" at bounding box center [86, 75] width 173 height 31
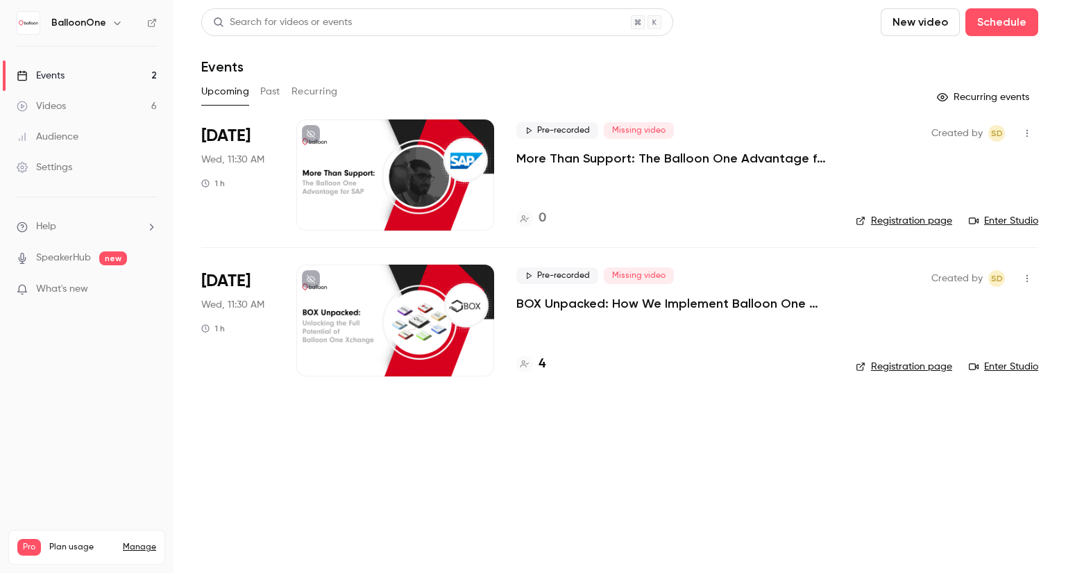
click at [540, 365] on h4 "4" at bounding box center [542, 364] width 7 height 19
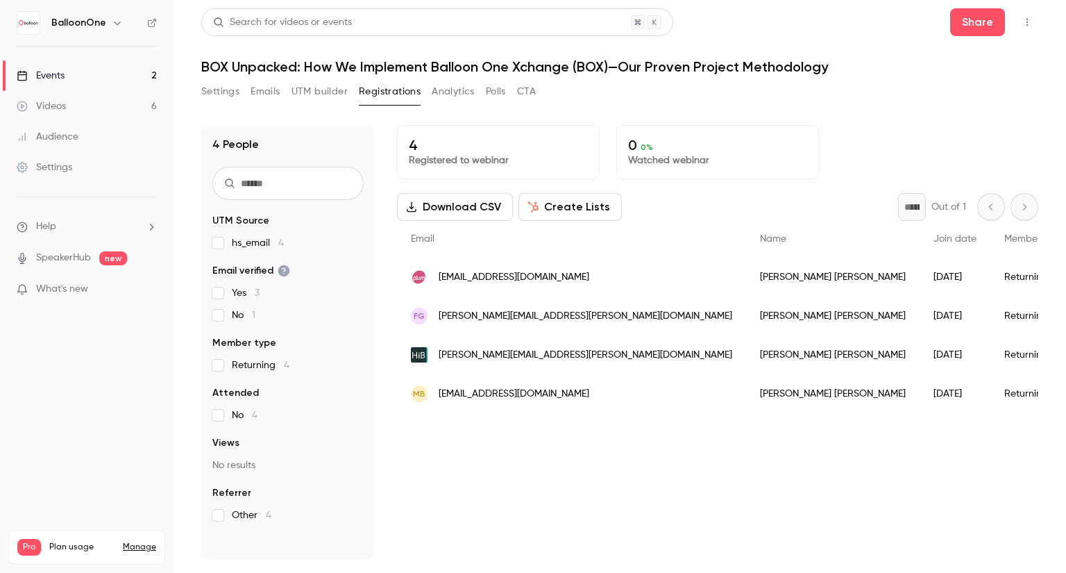
click at [96, 73] on link "Events 2" at bounding box center [86, 75] width 173 height 31
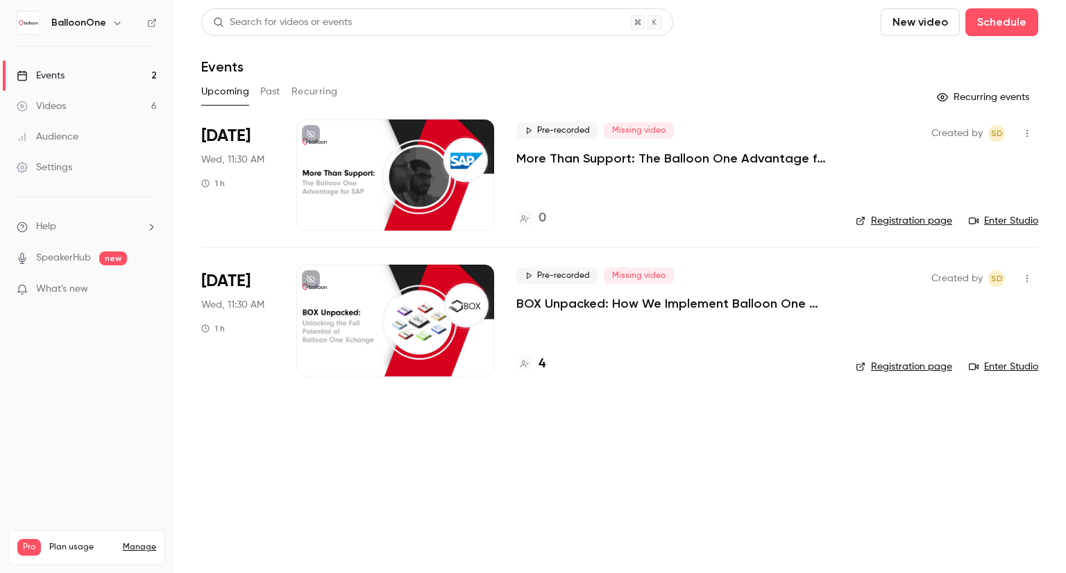
click at [610, 305] on p "BOX Unpacked: How We Implement Balloon One Xchange (BOX)—Our Proven Project Met…" at bounding box center [674, 303] width 317 height 17
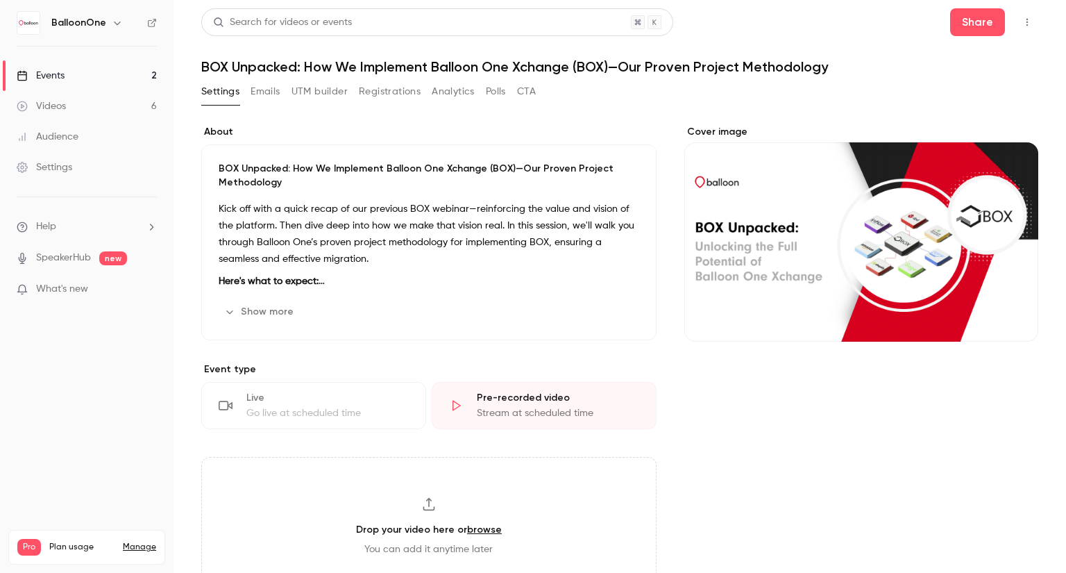
click at [258, 305] on button "Show more" at bounding box center [260, 311] width 83 height 22
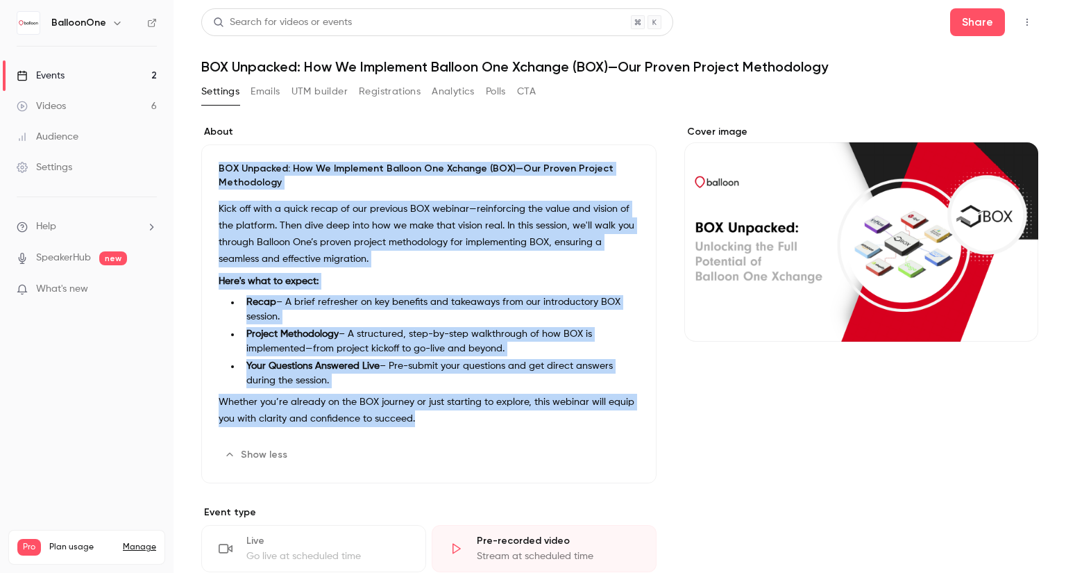
drag, startPoint x: 219, startPoint y: 161, endPoint x: 460, endPoint y: 421, distance: 354.5
click at [460, 421] on div "BOX Unpacked: How We Implement Balloon One Xchange (BOX)—Our Proven Project Met…" at bounding box center [428, 313] width 455 height 339
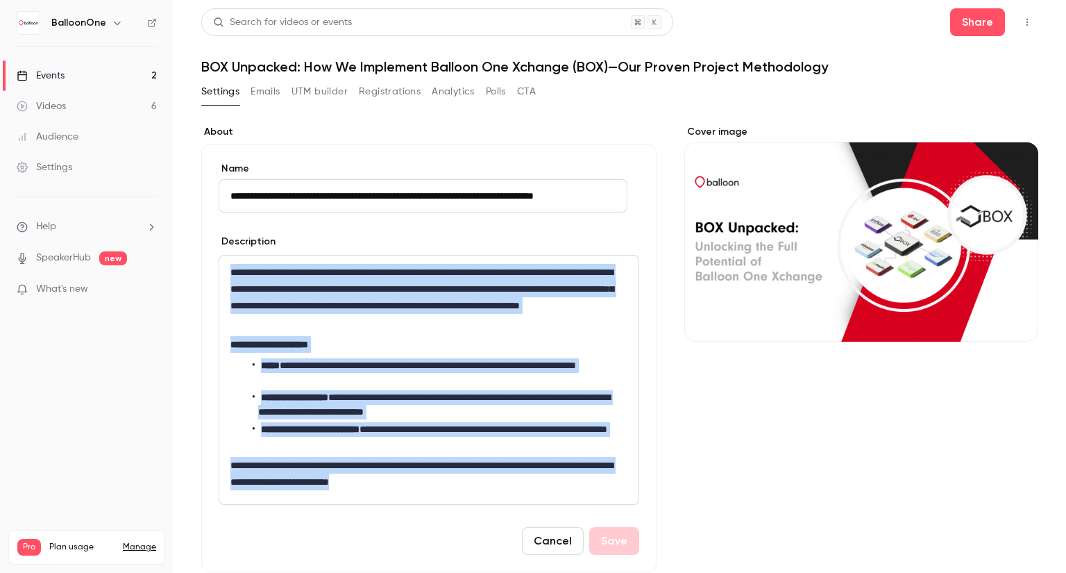
drag, startPoint x: 231, startPoint y: 269, endPoint x: 512, endPoint y: 505, distance: 367.0
click at [512, 505] on form "**********" at bounding box center [429, 358] width 421 height 393
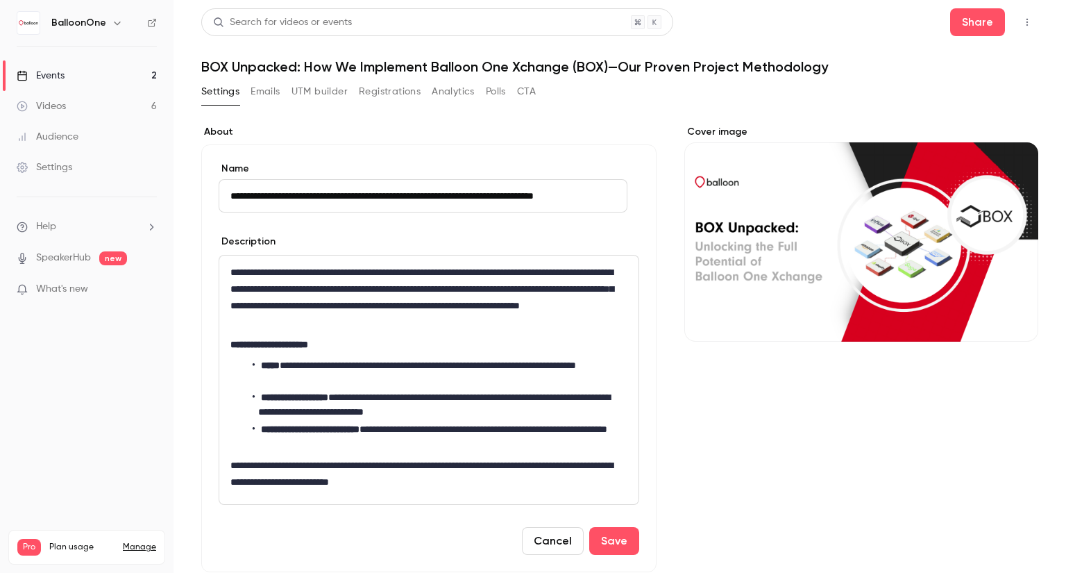
click at [559, 535] on button "Cancel" at bounding box center [553, 541] width 62 height 28
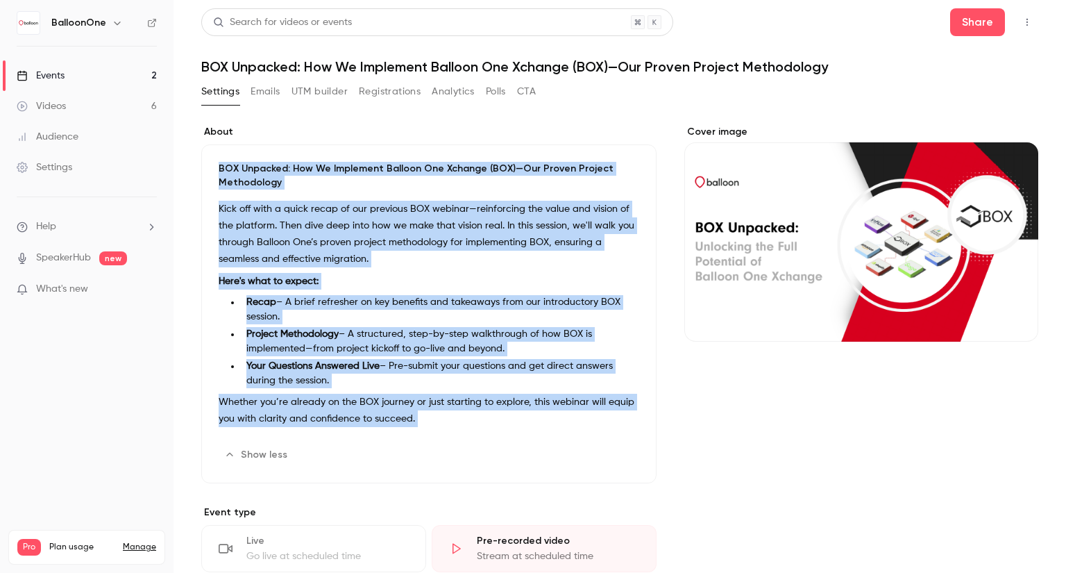
drag, startPoint x: 218, startPoint y: 161, endPoint x: 464, endPoint y: 439, distance: 370.7
click at [464, 439] on div "BOX Unpacked: How We Implement Balloon One Xchange (BOX)—Our Proven Project Met…" at bounding box center [428, 313] width 455 height 339
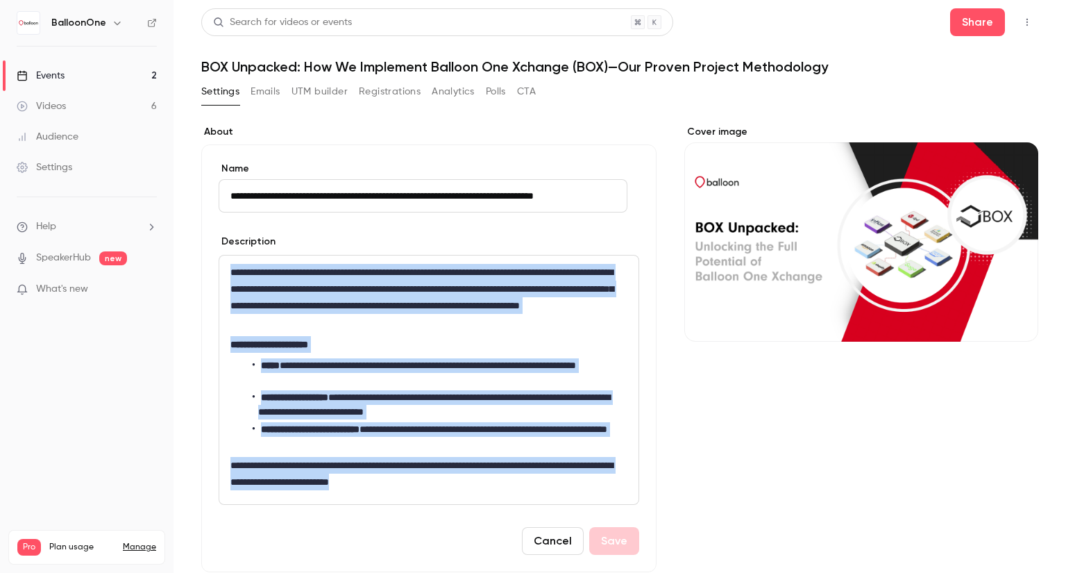
drag, startPoint x: 465, startPoint y: 480, endPoint x: 201, endPoint y: 256, distance: 346.1
click at [201, 256] on div "**********" at bounding box center [428, 357] width 455 height 427
copy div "**********"
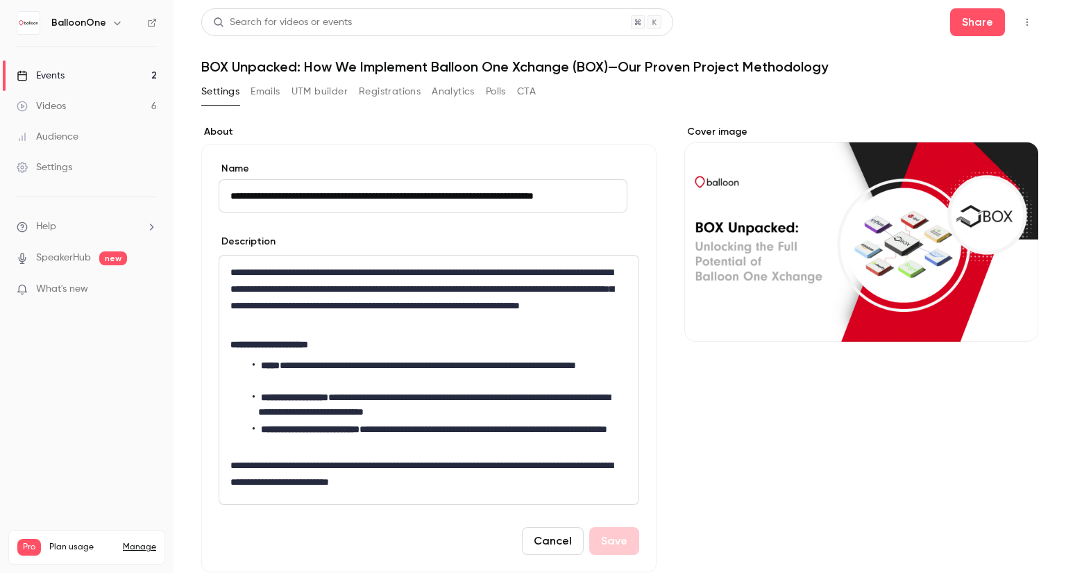
click at [118, 64] on link "Events 2" at bounding box center [86, 75] width 173 height 31
